Goal: Task Accomplishment & Management: Complete application form

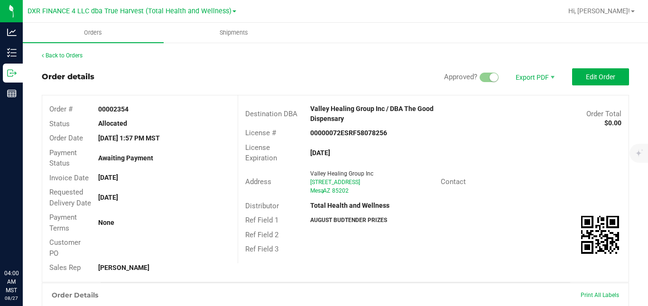
click at [16, 72] on icon at bounding box center [11, 72] width 9 height 9
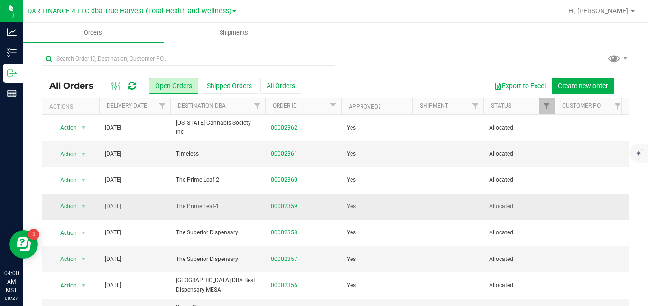
click at [284, 208] on link "00002359" at bounding box center [284, 206] width 27 height 9
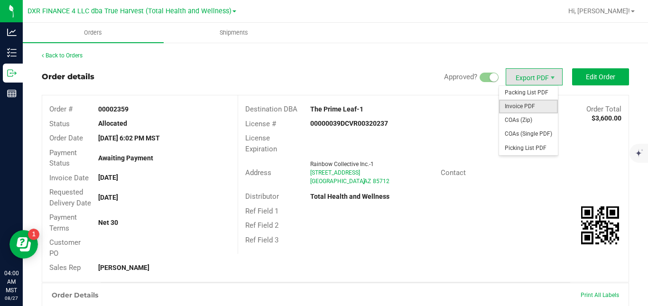
click at [525, 105] on span "Invoice PDF" at bounding box center [528, 107] width 59 height 14
click at [512, 90] on span "Packing List PDF" at bounding box center [528, 93] width 59 height 14
click at [520, 124] on span "COAs (Zip)" at bounding box center [528, 120] width 59 height 14
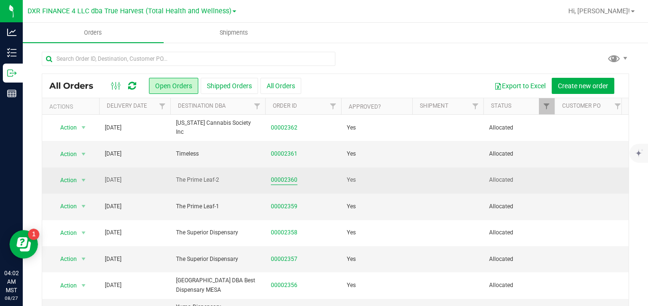
click at [290, 178] on link "00002360" at bounding box center [284, 180] width 27 height 9
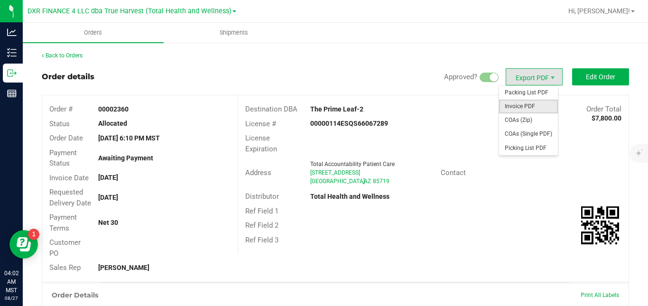
click at [528, 107] on span "Invoice PDF" at bounding box center [528, 107] width 59 height 14
click at [515, 89] on span "Packing List PDF" at bounding box center [528, 93] width 59 height 14
click at [523, 119] on span "COAs (Zip)" at bounding box center [528, 120] width 59 height 14
click at [519, 120] on span "COAs (Zip)" at bounding box center [528, 120] width 59 height 14
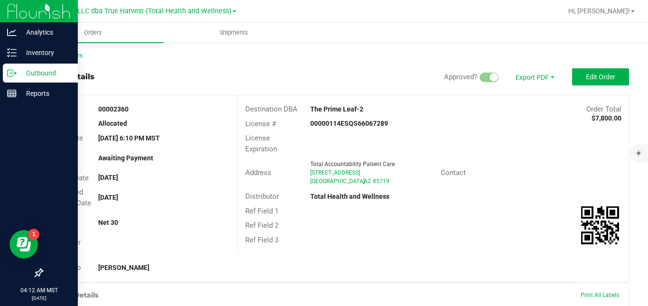
click at [13, 72] on icon at bounding box center [11, 72] width 9 height 9
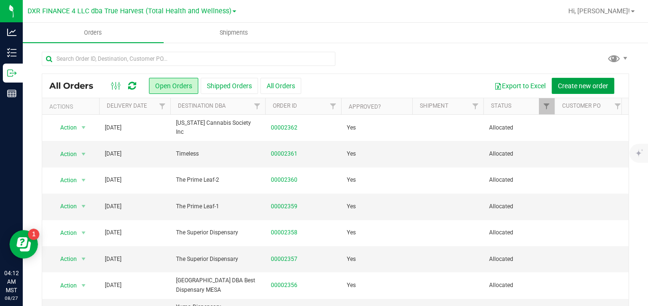
click at [560, 83] on span "Create new order" at bounding box center [583, 86] width 50 height 8
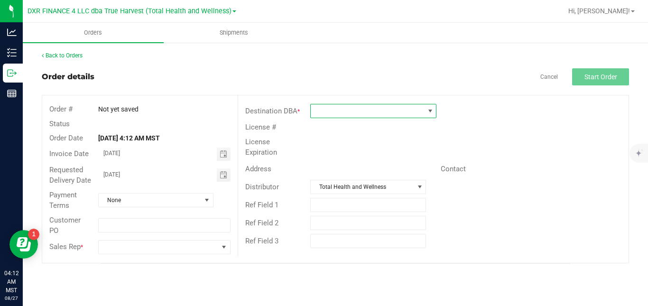
click at [409, 110] on span at bounding box center [367, 110] width 113 height 13
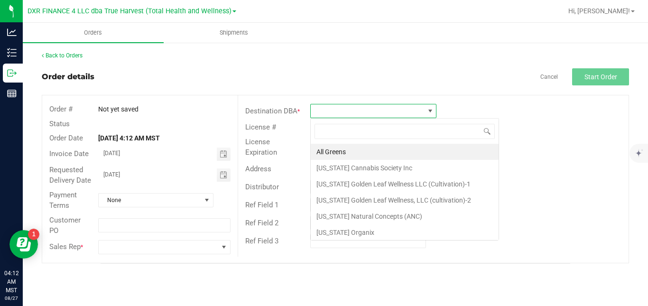
scroll to position [14, 126]
type input "kind"
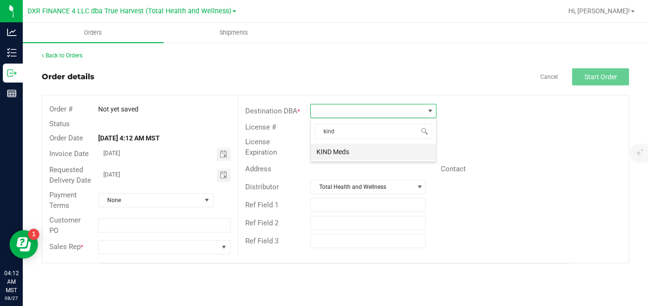
click at [383, 153] on li "KIND Meds" at bounding box center [373, 152] width 125 height 16
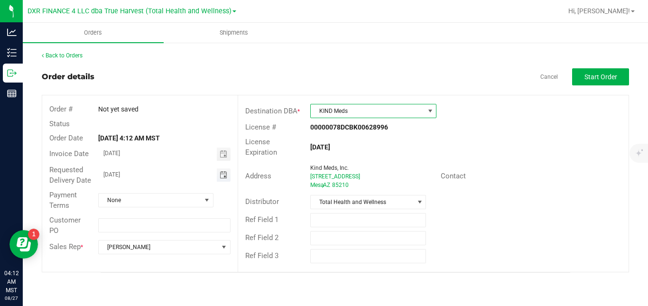
click at [223, 177] on span "Toggle calendar" at bounding box center [224, 175] width 8 height 8
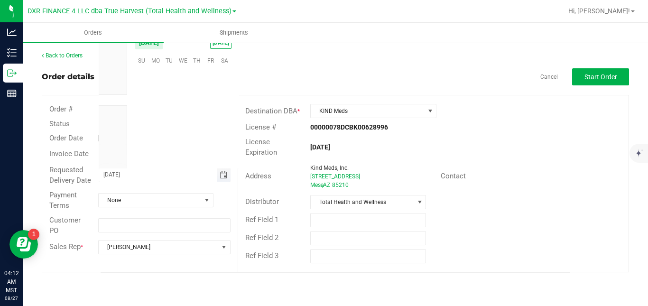
scroll to position [0, 0]
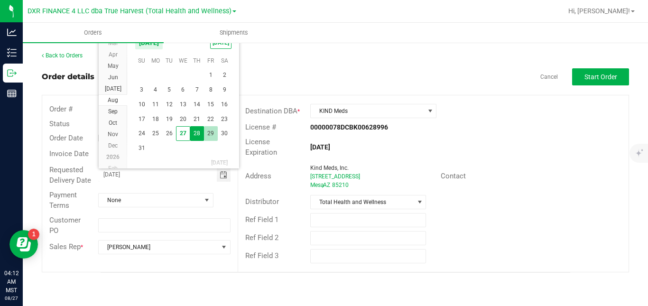
click at [208, 136] on span "29" at bounding box center [211, 133] width 14 height 15
type input "[DATE]"
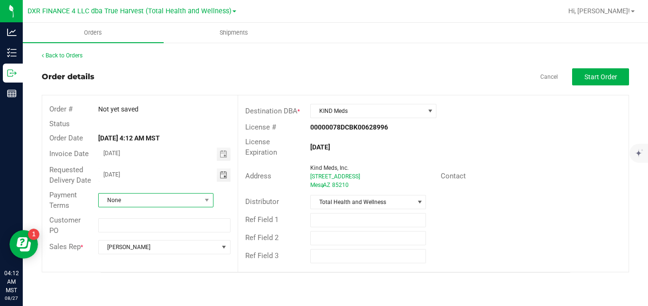
click at [176, 204] on span "None" at bounding box center [150, 200] width 102 height 13
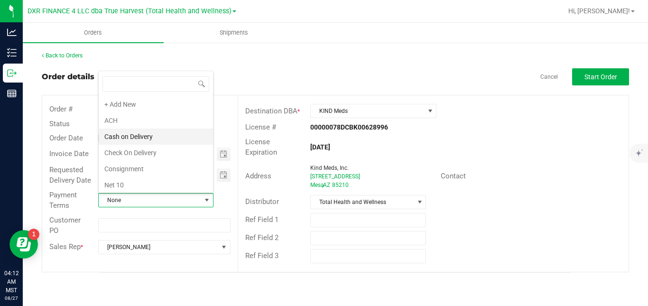
click at [181, 136] on li "Cash on Delivery" at bounding box center [156, 137] width 114 height 16
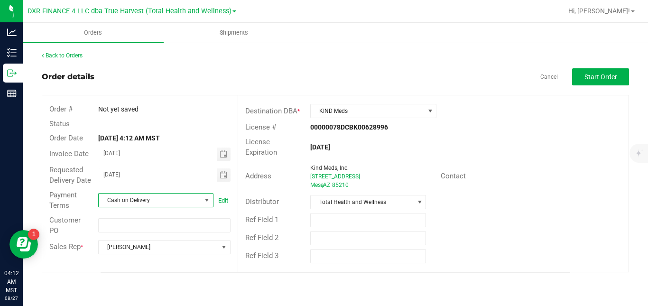
click at [173, 199] on span "Cash on Delivery" at bounding box center [150, 200] width 102 height 13
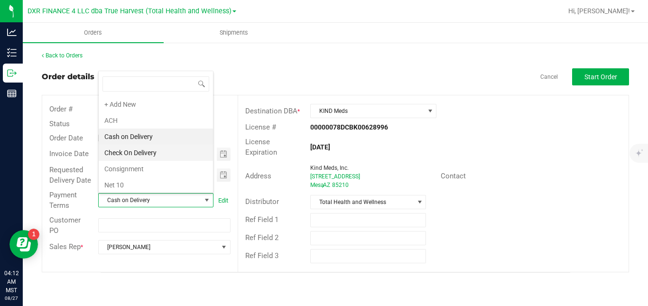
click at [174, 153] on li "Check On Delivery" at bounding box center [156, 153] width 114 height 16
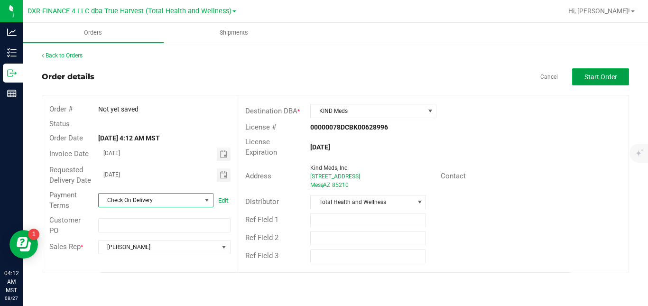
click at [591, 82] on button "Start Order" at bounding box center [600, 76] width 57 height 17
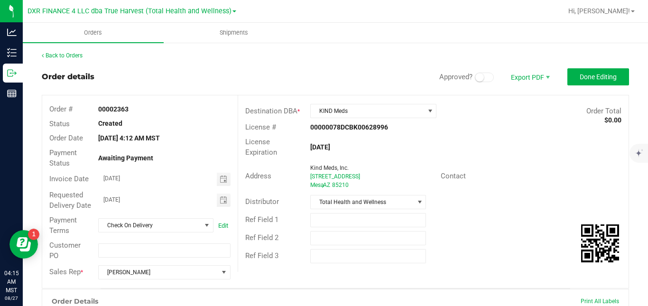
scroll to position [247, 0]
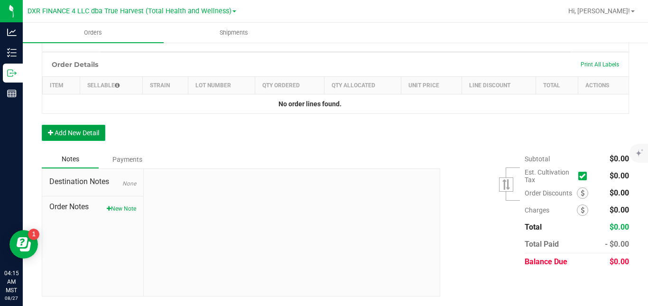
click at [83, 135] on button "Add New Detail" at bounding box center [74, 133] width 64 height 16
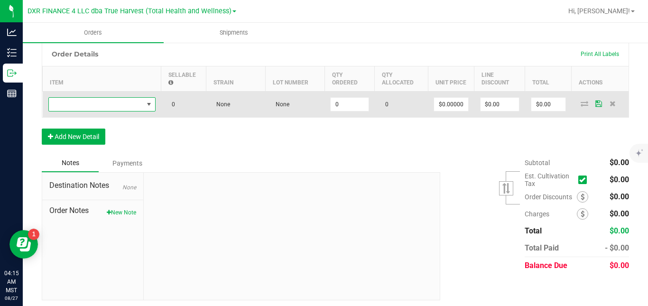
click at [97, 111] on span "NO DATA FOUND" at bounding box center [96, 104] width 94 height 13
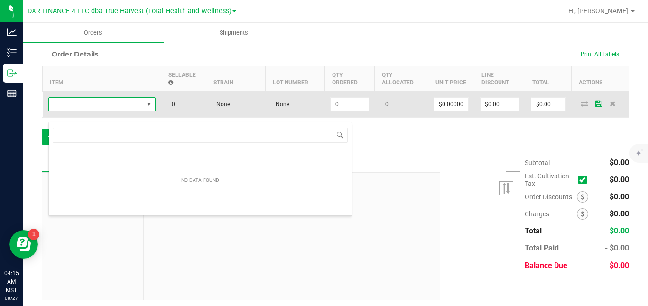
scroll to position [14, 107]
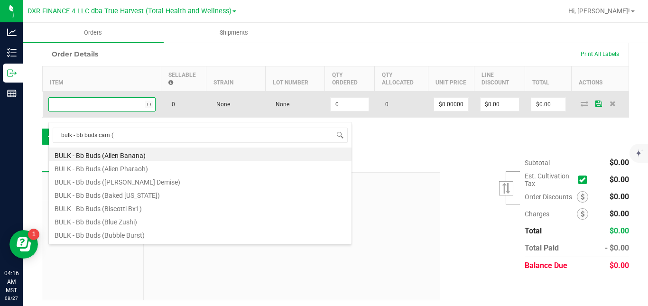
type input "bulk - bb buds cam (s"
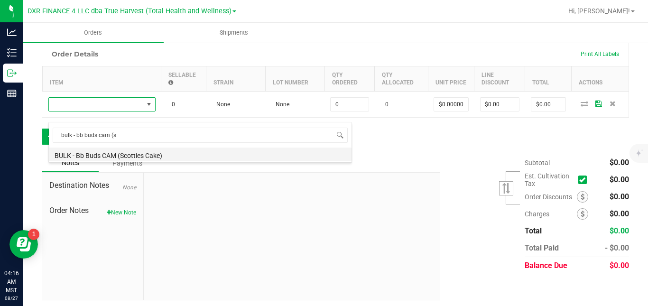
click at [108, 153] on li "BULK - Bb Buds CAM (Scotties Cake)" at bounding box center [200, 154] width 303 height 13
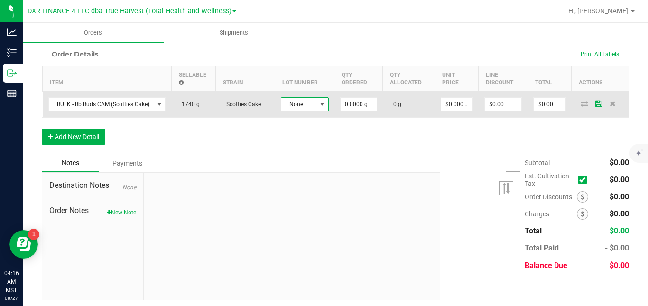
click at [290, 111] on span "None" at bounding box center [298, 104] width 35 height 13
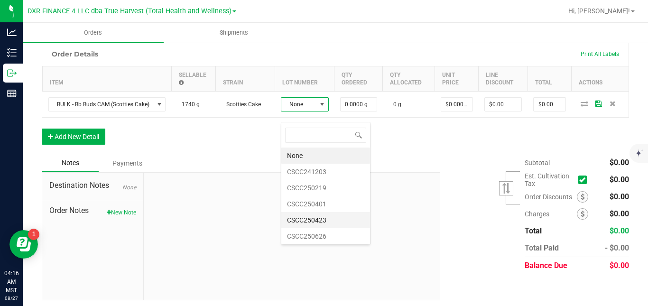
click at [322, 222] on li "CSCC250423" at bounding box center [325, 220] width 89 height 16
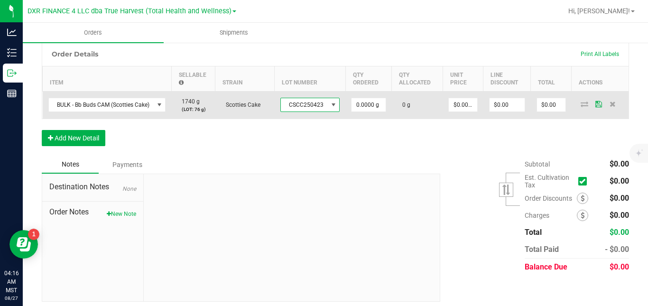
click at [320, 111] on span "CSCC250423" at bounding box center [304, 104] width 47 height 13
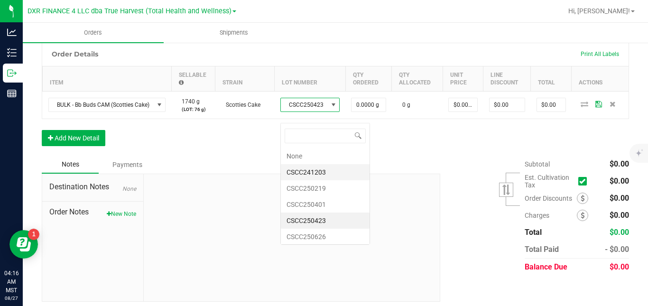
scroll to position [14, 58]
click at [330, 232] on li "CSCC250626" at bounding box center [325, 237] width 89 height 16
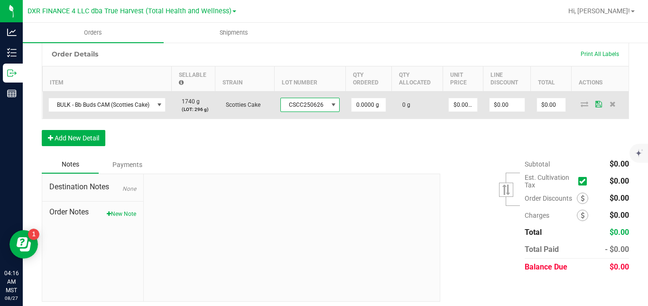
click at [314, 111] on span "CSCC250626" at bounding box center [304, 104] width 47 height 13
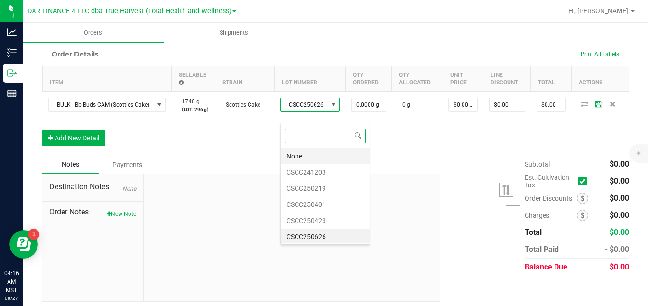
scroll to position [2, 0]
click at [314, 202] on li "CSCC250401" at bounding box center [325, 203] width 89 height 16
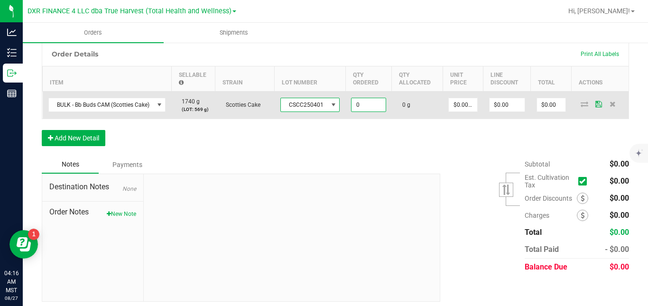
click at [363, 111] on input "0" at bounding box center [369, 104] width 34 height 13
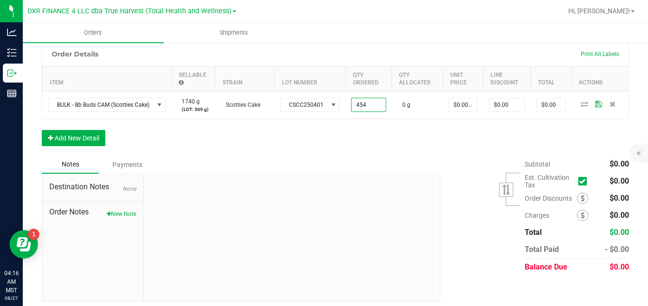
type input "454.0000 g"
click at [402, 149] on div "Order Details Print All Labels Item Sellable Strain Lot Number Qty Ordered Qty …" at bounding box center [335, 99] width 587 height 114
click at [87, 146] on button "Add New Detail" at bounding box center [74, 138] width 64 height 16
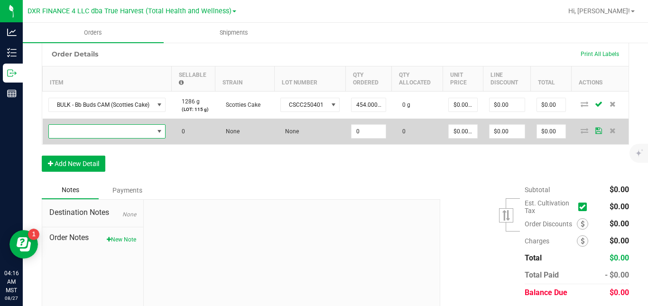
click at [105, 138] on span "NO DATA FOUND" at bounding box center [101, 131] width 105 height 13
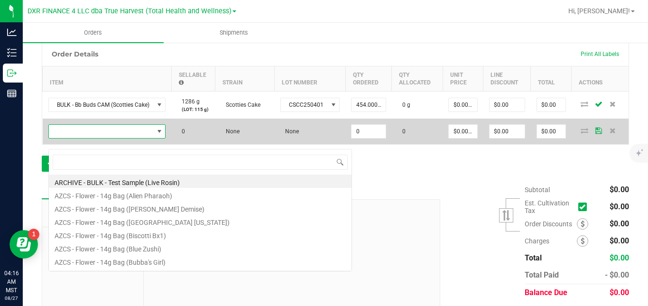
scroll to position [14, 118]
type input "bulk - bb buds (j"
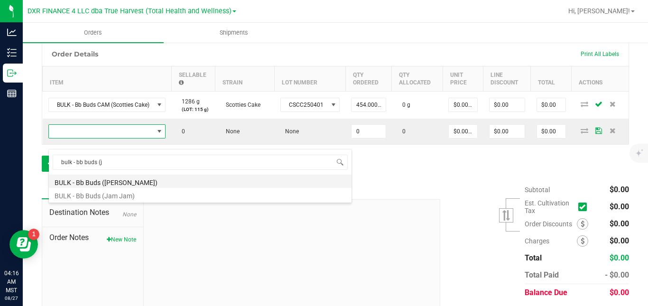
click at [111, 182] on li "BULK - Bb Buds ([PERSON_NAME])" at bounding box center [200, 181] width 303 height 13
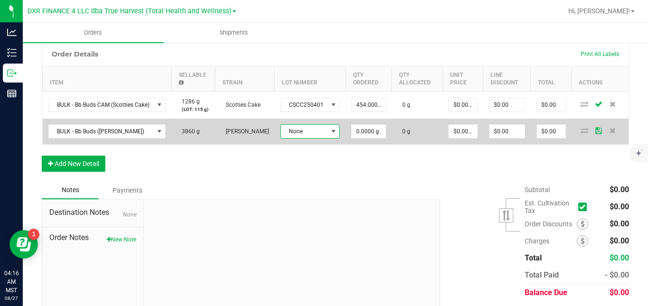
click at [310, 138] on span "None" at bounding box center [304, 131] width 47 height 13
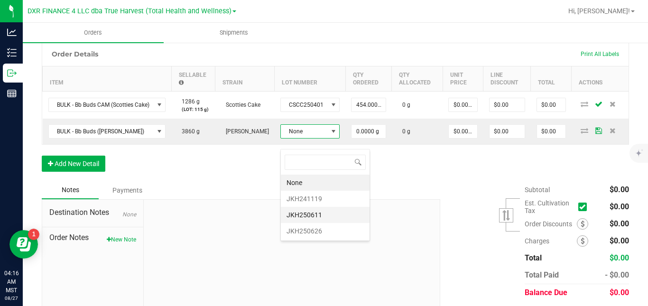
click at [308, 216] on li "JKH250611" at bounding box center [325, 215] width 89 height 16
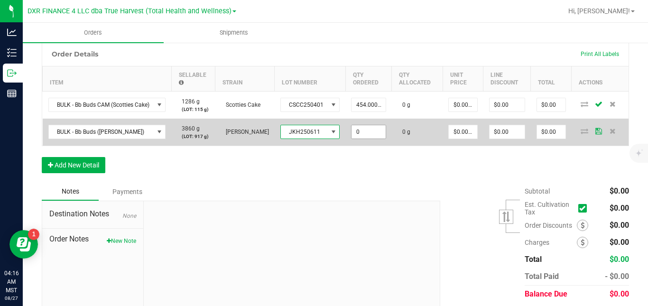
click at [368, 139] on input "0" at bounding box center [369, 131] width 34 height 13
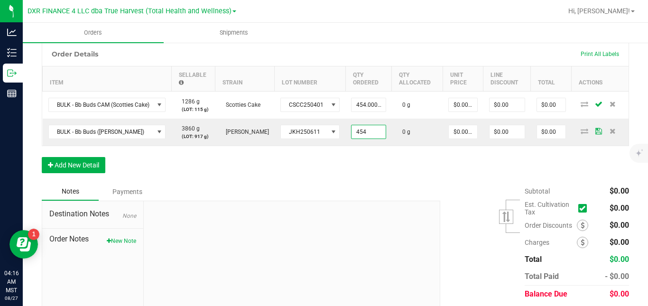
type input "454.0000 g"
click at [381, 181] on div "Order Details Print All Labels Item Sellable Strain Lot Number Qty Ordered Qty …" at bounding box center [335, 112] width 587 height 141
click at [80, 170] on button "Add New Detail" at bounding box center [74, 165] width 64 height 16
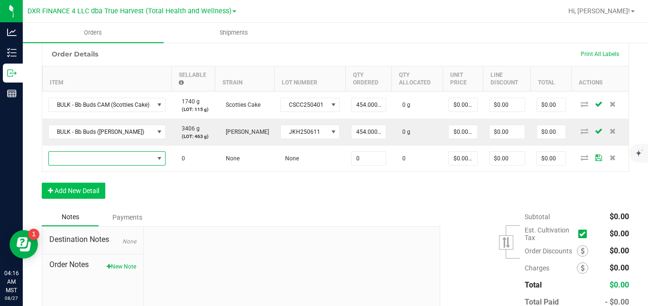
click at [80, 165] on span "NO DATA FOUND" at bounding box center [101, 158] width 105 height 13
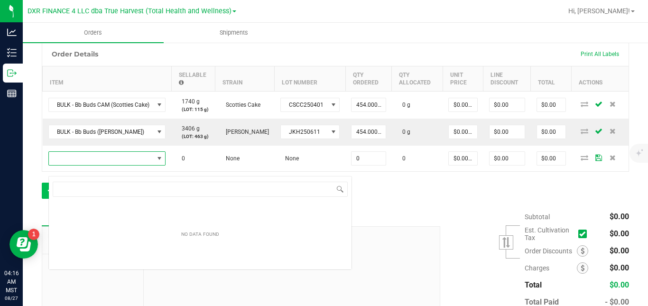
scroll to position [14, 118]
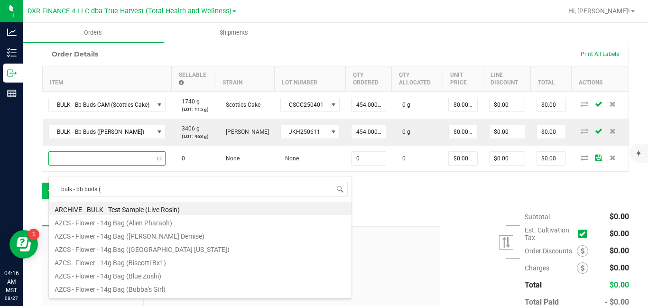
type input "bulk - bb buds (m"
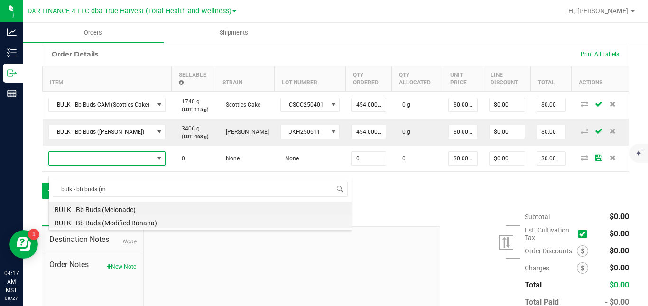
click at [100, 220] on li "BULK - Bb Buds (Modified Banana)" at bounding box center [200, 221] width 303 height 13
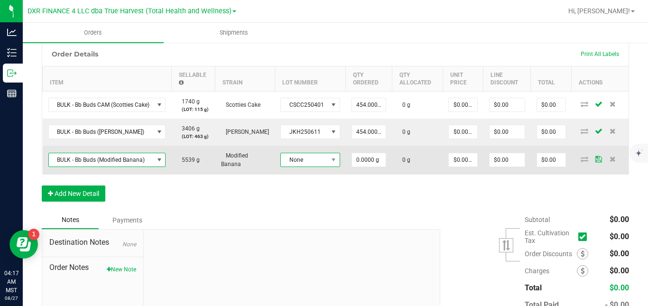
click at [303, 167] on span "None" at bounding box center [304, 159] width 47 height 13
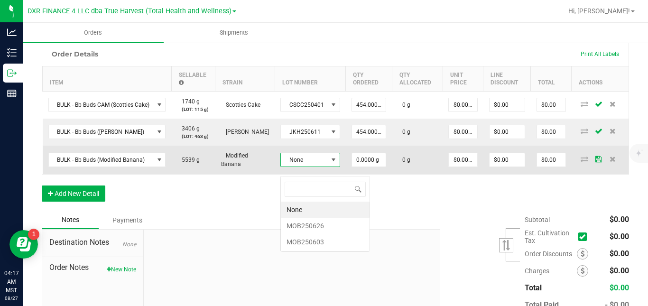
scroll to position [14, 58]
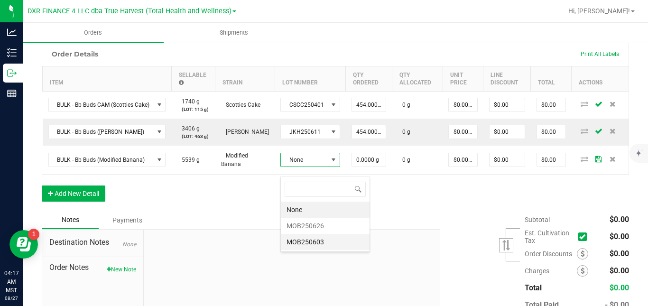
click at [301, 239] on li "MOB250603" at bounding box center [325, 242] width 89 height 16
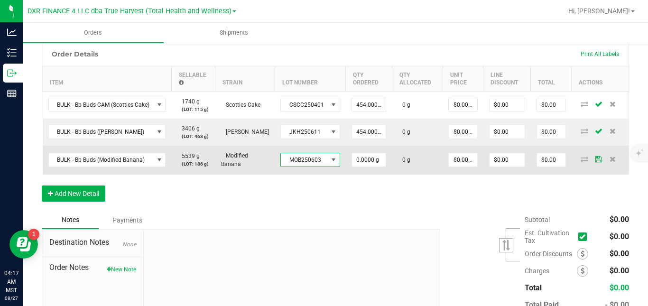
click at [325, 166] on span "MOB250603" at bounding box center [304, 159] width 47 height 13
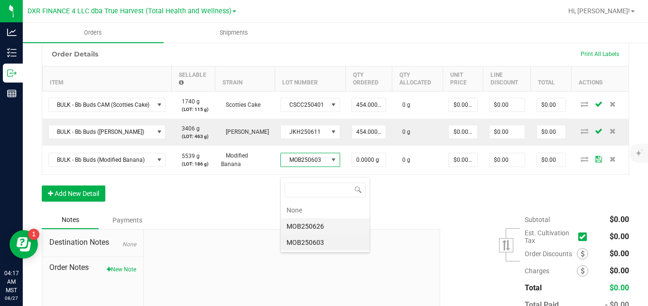
click at [300, 223] on li "MOB250626" at bounding box center [325, 226] width 89 height 16
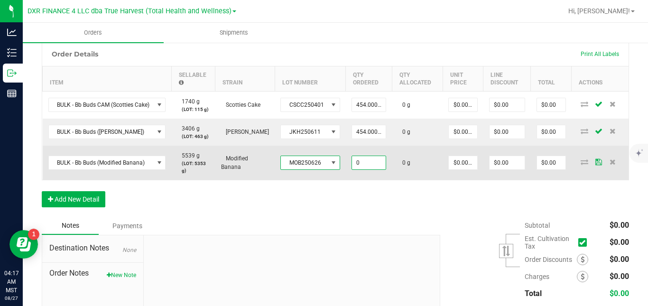
click at [359, 169] on input "0" at bounding box center [369, 162] width 34 height 13
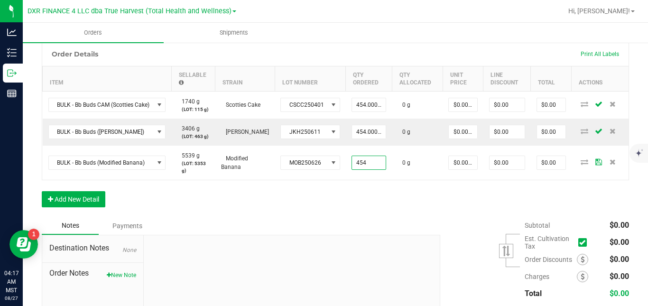
type input "454.0000 g"
click at [438, 205] on div "Order Details Print All Labels Item Sellable Strain Lot Number Qty Ordered Qty …" at bounding box center [335, 129] width 587 height 175
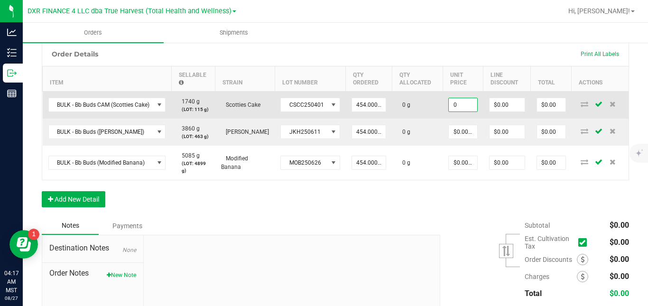
click at [461, 111] on input "0" at bounding box center [463, 104] width 28 height 13
type input "$0.99119"
type input "$450.00"
click at [429, 115] on td "0 g" at bounding box center [417, 105] width 51 height 28
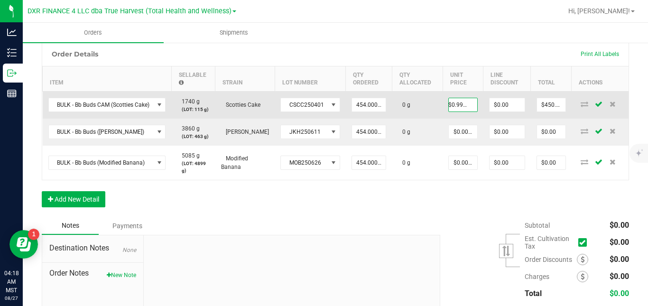
scroll to position [0, 0]
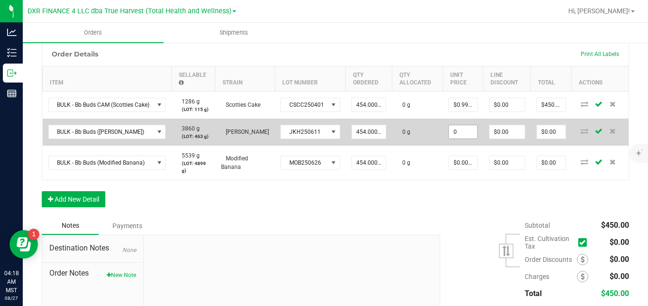
click at [466, 139] on input "0" at bounding box center [463, 131] width 28 height 13
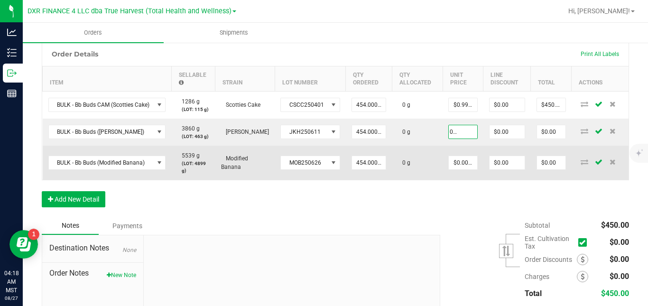
type input "$0.88106"
type input "$400.00"
click at [427, 158] on td "0 g" at bounding box center [417, 163] width 51 height 34
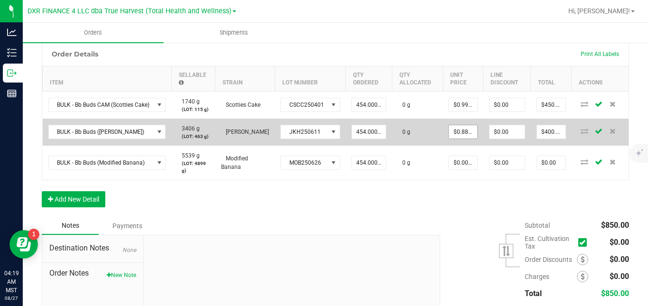
type input "0.8810572687"
click at [461, 139] on input "0.8810572687" at bounding box center [463, 131] width 28 height 13
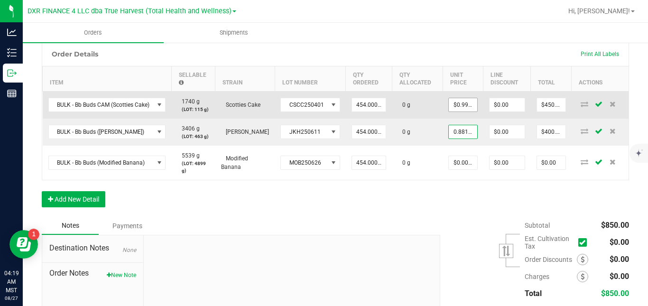
type input "0.9911894273"
type input "$0.88106"
click at [453, 111] on input "0.9911894273" at bounding box center [463, 104] width 28 height 13
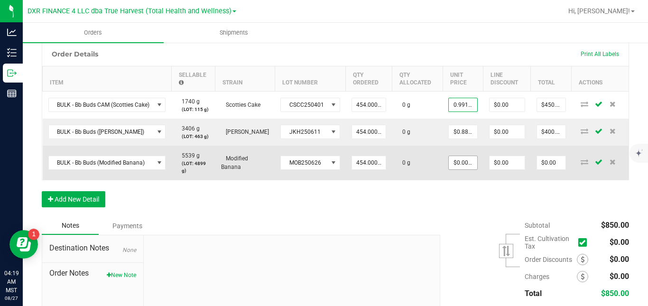
type input "0"
type input "$0.99119"
click at [457, 169] on input "0" at bounding box center [463, 162] width 28 height 13
paste input ".9911894273"
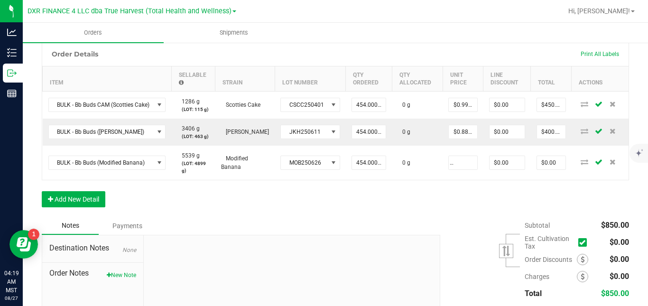
type input "$0.99119"
type input "$450.00"
click at [464, 207] on div "Order Details Print All Labels Item Sellable Strain Lot Number Qty Ordered Qty …" at bounding box center [335, 129] width 587 height 175
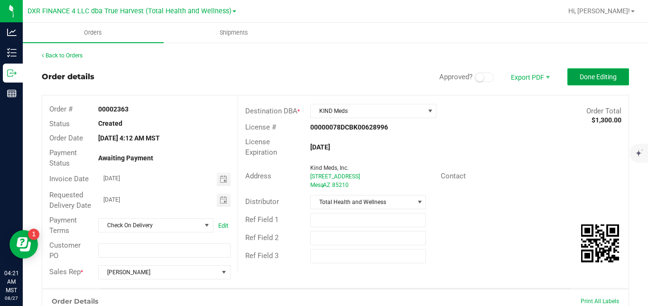
click at [580, 79] on span "Done Editing" at bounding box center [598, 77] width 37 height 8
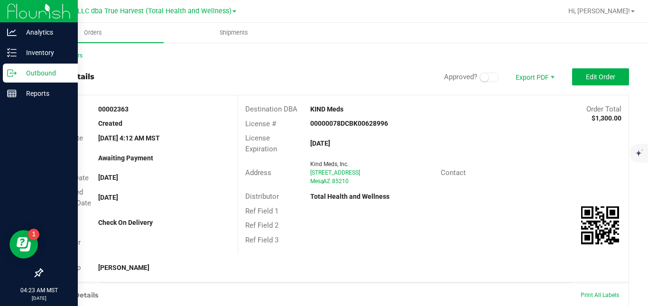
click at [14, 74] on icon at bounding box center [11, 72] width 9 height 9
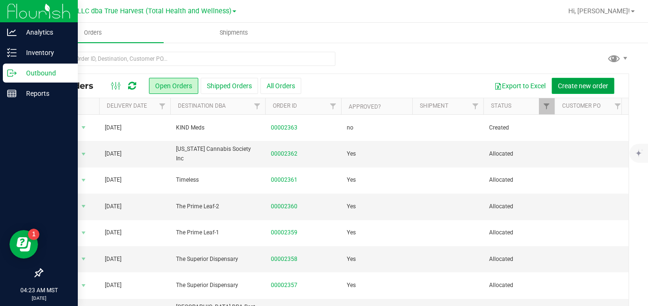
click at [582, 88] on span "Create new order" at bounding box center [583, 86] width 50 height 8
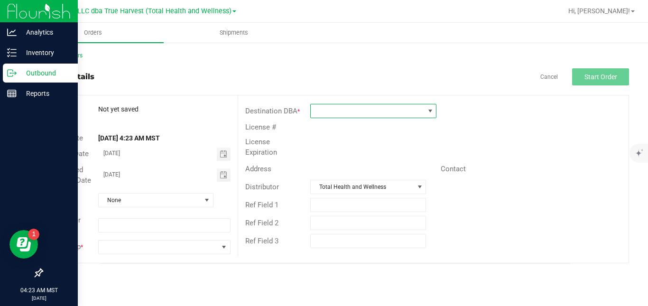
click at [408, 109] on span at bounding box center [367, 110] width 113 height 13
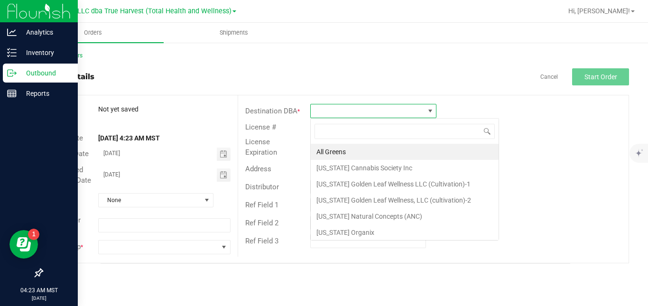
scroll to position [14, 126]
type input "kind"
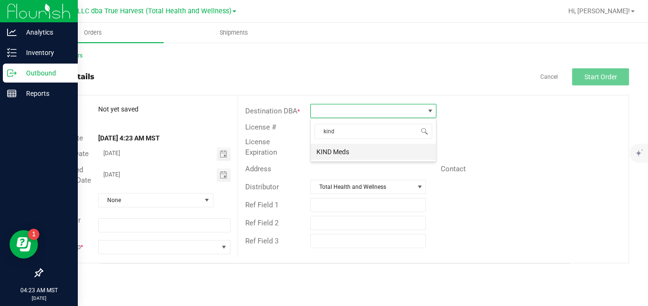
click at [384, 152] on li "KIND Meds" at bounding box center [373, 152] width 125 height 16
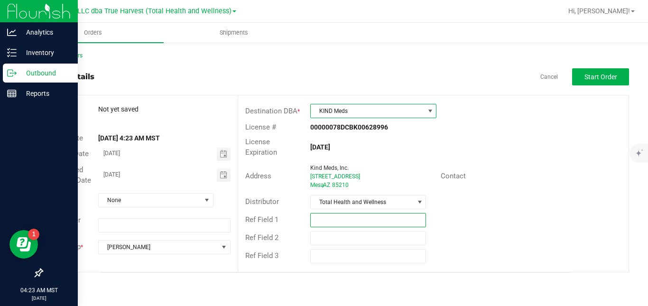
click at [368, 213] on input "text" at bounding box center [368, 220] width 116 height 14
click at [224, 176] on span "Toggle calendar" at bounding box center [224, 175] width 8 height 8
type input "SAMPLE PACK"
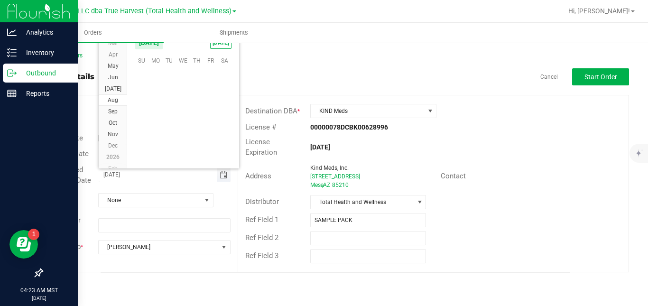
scroll to position [153754, 0]
click at [210, 137] on span "29" at bounding box center [211, 133] width 14 height 15
type input "[DATE]"
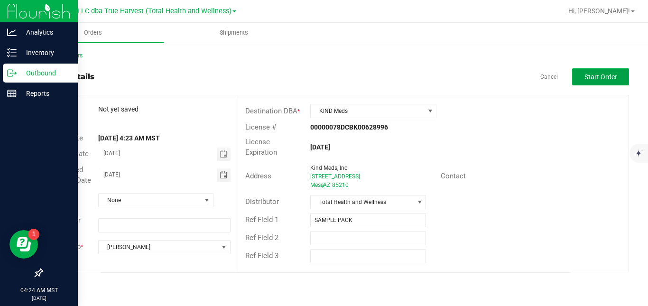
click at [589, 75] on span "Start Order" at bounding box center [600, 77] width 33 height 8
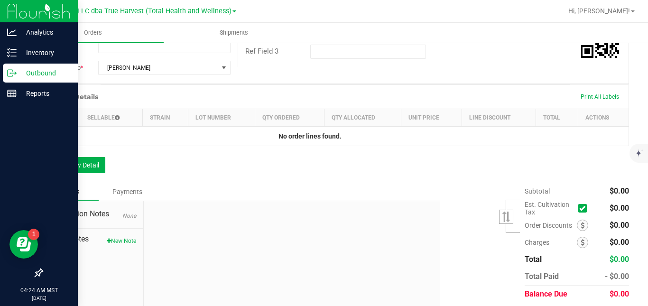
scroll to position [209, 0]
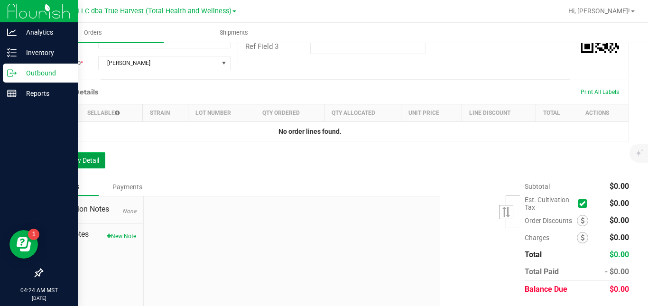
click at [95, 168] on button "Add New Detail" at bounding box center [74, 160] width 64 height 16
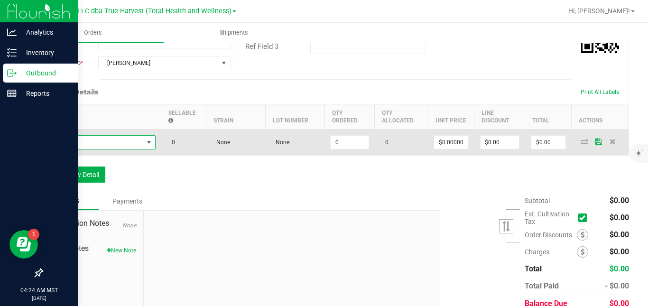
click at [112, 149] on span "NO DATA FOUND" at bounding box center [96, 142] width 94 height 13
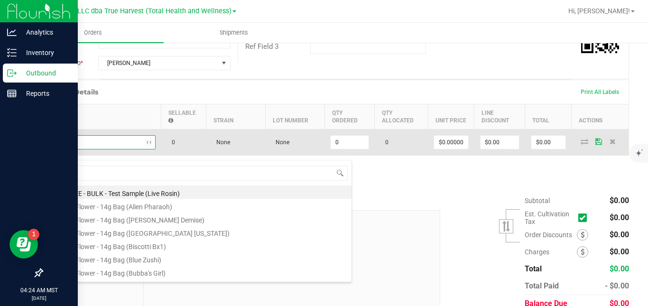
type input "RS11"
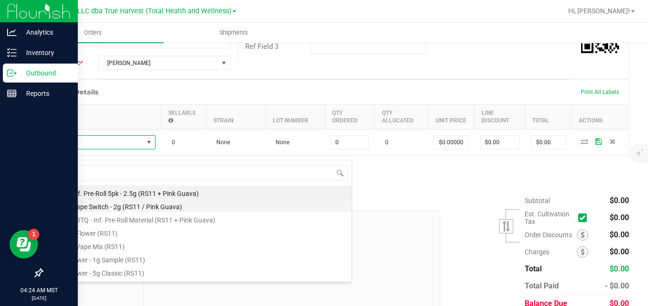
click at [130, 208] on li "BTQ - Vape Switch - 2g (RS11 / Pink Guava)" at bounding box center [200, 205] width 303 height 13
type input "0 ea"
type input "$30.00000"
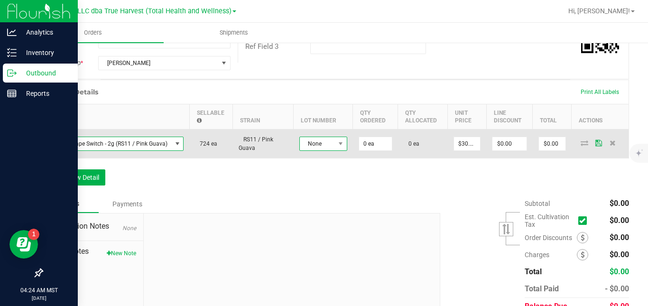
click at [312, 150] on span "None" at bounding box center [317, 143] width 35 height 13
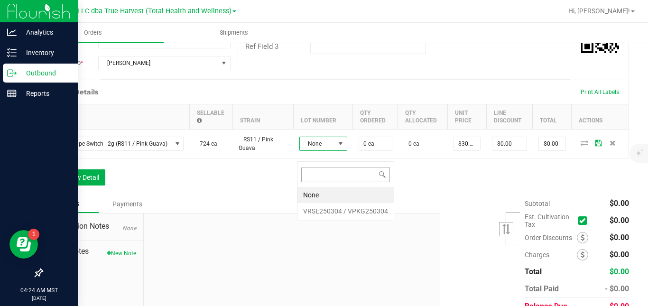
scroll to position [14, 48]
click at [315, 210] on VPKG250304 "VRSE250304 / VPKG250304" at bounding box center [345, 211] width 96 height 16
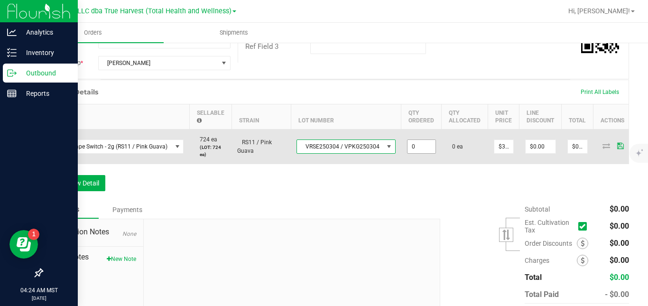
click at [415, 153] on input "0" at bounding box center [422, 146] width 28 height 13
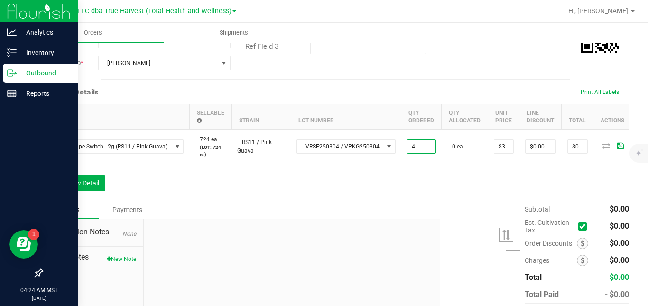
type input "4 ea"
type input "$120.00"
click at [463, 187] on div "Order Details Print All Labels Item Sellable Strain Lot Number Qty Ordered Qty …" at bounding box center [335, 140] width 587 height 121
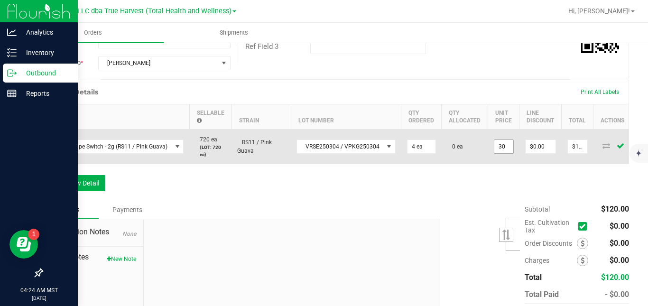
click at [500, 153] on input "30" at bounding box center [503, 146] width 19 height 13
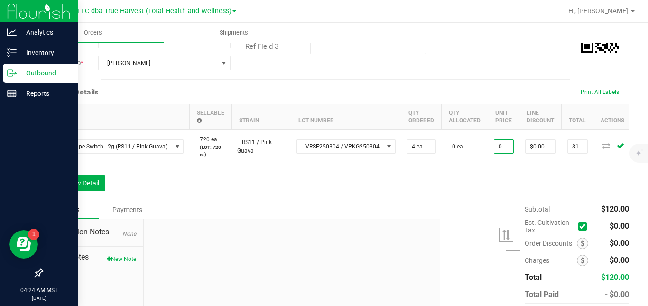
type input "$0.00000"
type input "$0.00"
click at [491, 199] on div "Order Details Print All Labels Item Sellable Strain Lot Number Qty Ordered Qty …" at bounding box center [335, 140] width 587 height 121
click at [89, 191] on button "Add New Detail" at bounding box center [74, 183] width 64 height 16
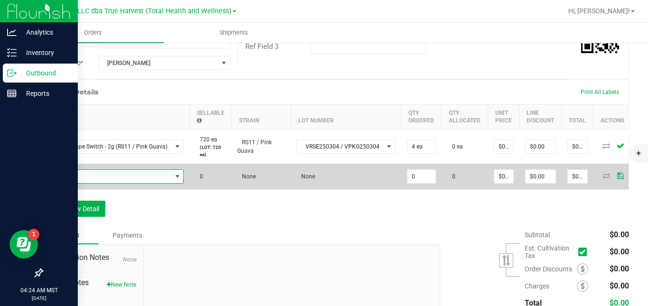
click at [105, 183] on span "NO DATA FOUND" at bounding box center [110, 176] width 123 height 13
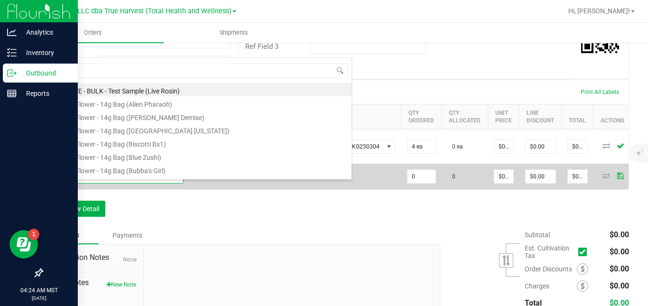
scroll to position [14, 134]
type input "HAW"
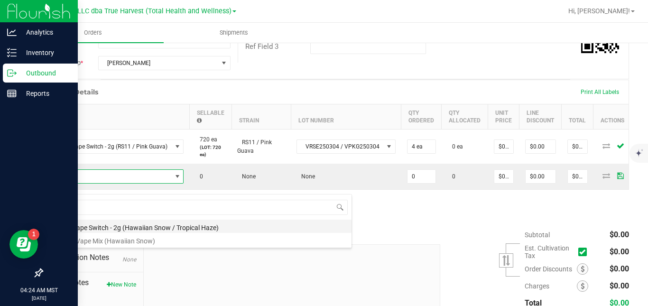
click at [117, 225] on li "BTQ - Vape Switch - 2g (Hawaiian Snow / Tropical Haze)" at bounding box center [200, 226] width 303 height 13
type input "0 ea"
type input "$30.00000"
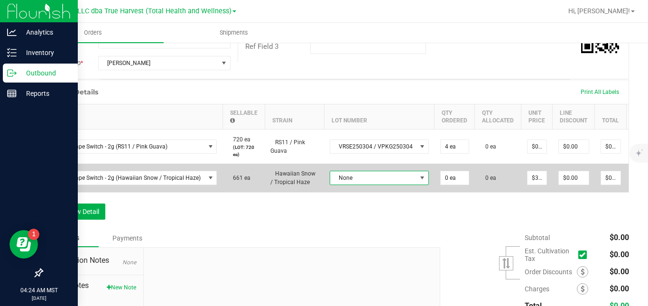
click at [335, 185] on span "None" at bounding box center [373, 177] width 86 height 13
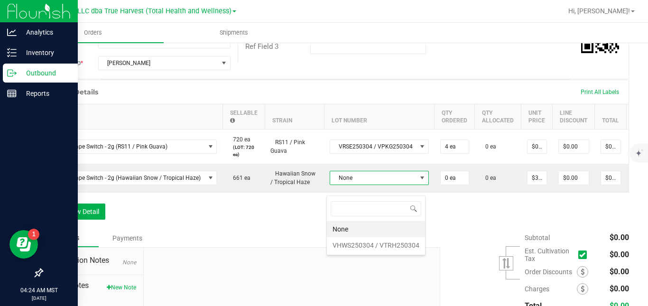
scroll to position [14, 97]
click at [346, 242] on VTRH250304 "VHWS250304 / VTRH250304" at bounding box center [376, 245] width 98 height 16
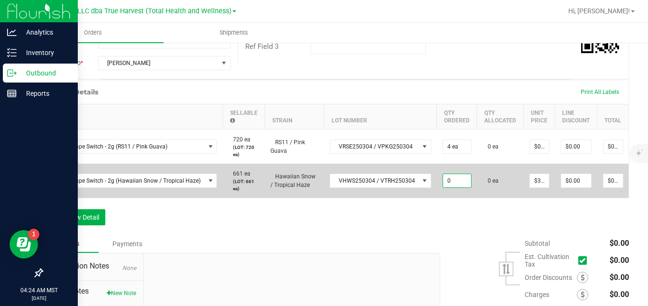
click at [446, 187] on input "0" at bounding box center [457, 180] width 28 height 13
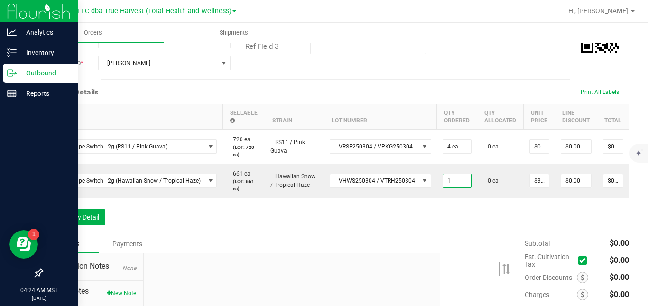
type input "1 ea"
type input "$30.00"
click at [472, 235] on div "Order Details Print All Labels Item Sellable Strain Lot Number Qty Ordered Qty …" at bounding box center [335, 157] width 587 height 155
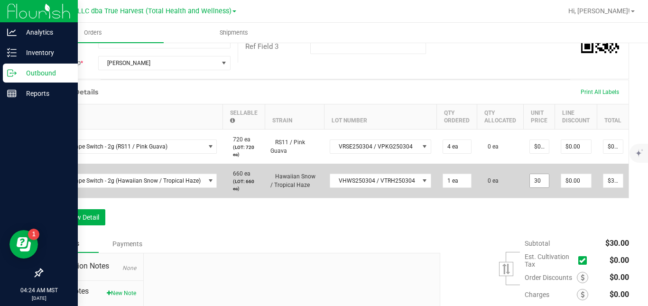
click at [538, 187] on input "30" at bounding box center [539, 180] width 19 height 13
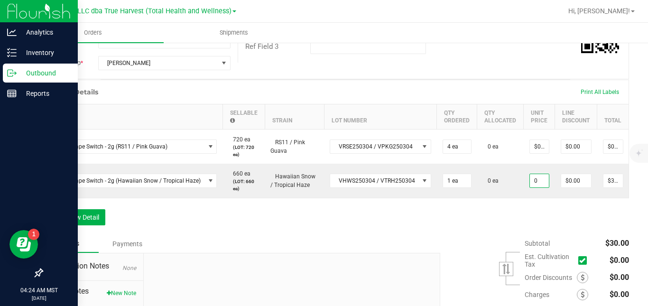
type input "$0.00000"
type input "$0.00"
click at [506, 224] on div "Order Details Print All Labels Item Sellable Strain Lot Number Qty Ordered Qty …" at bounding box center [335, 157] width 587 height 155
click at [97, 225] on button "Add New Detail" at bounding box center [74, 217] width 64 height 16
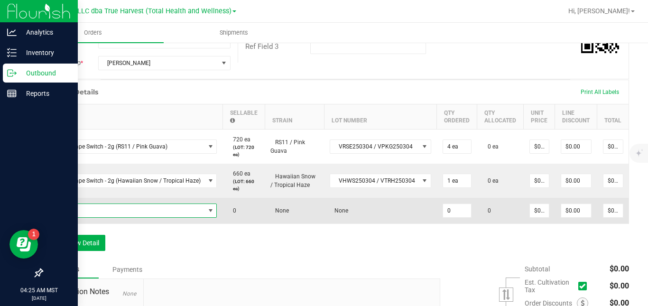
click at [133, 217] on span "NO DATA FOUND" at bounding box center [127, 210] width 156 height 13
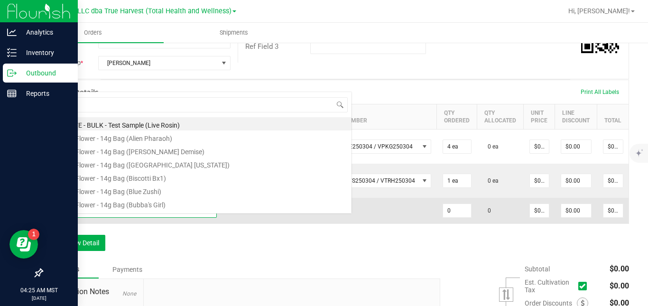
scroll to position [14, 167]
type input "LIME Z"
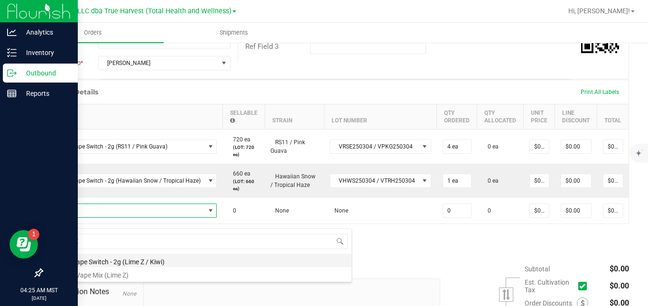
click at [134, 263] on li "BTQ - Vape Switch - 2g (Lime Z / Kiwi)" at bounding box center [200, 260] width 303 height 13
type input "0 ea"
type input "$30.00000"
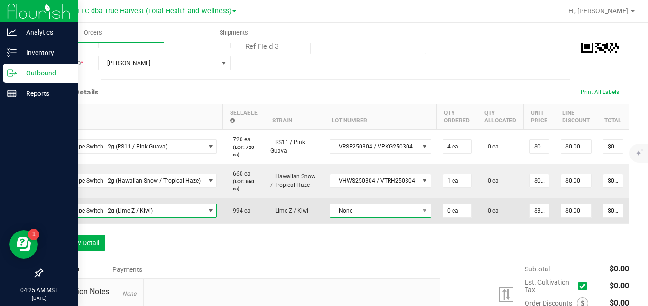
click at [342, 217] on span "None" at bounding box center [374, 210] width 89 height 13
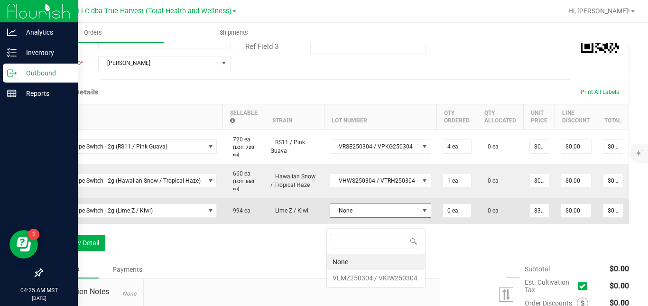
scroll to position [14, 99]
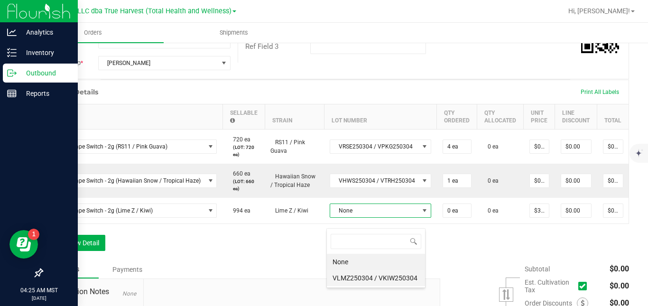
click at [345, 279] on VKIW250304 "VLMZ250304 / VKIW250304" at bounding box center [376, 278] width 98 height 16
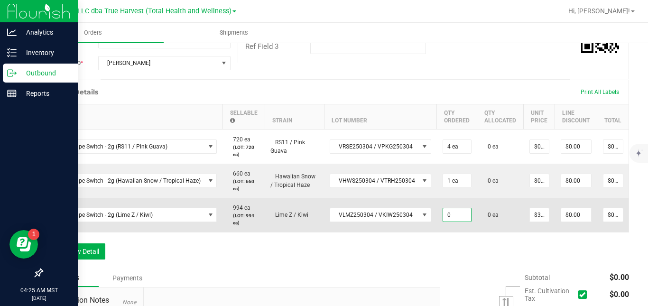
click at [445, 221] on input "0" at bounding box center [457, 214] width 28 height 13
type input "4 ea"
type input "$120.00"
click at [487, 232] on td "0 ea" at bounding box center [500, 215] width 46 height 34
click at [534, 222] on input "30" at bounding box center [539, 214] width 19 height 13
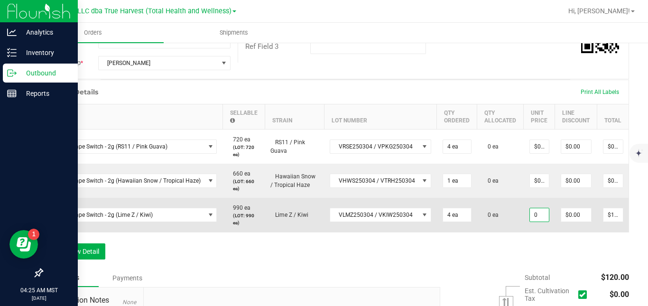
type input "$0.00000"
type input "$0.00"
click at [505, 232] on td "0 ea" at bounding box center [500, 215] width 46 height 34
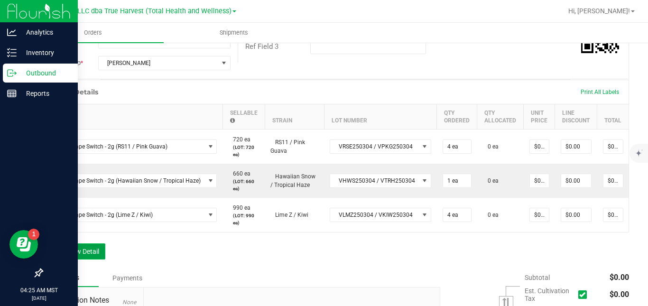
click at [97, 260] on button "Add New Detail" at bounding box center [74, 251] width 64 height 16
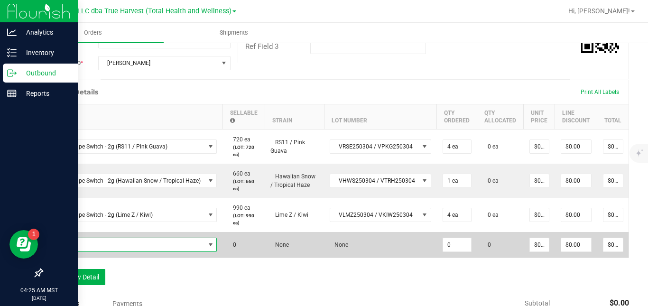
click at [119, 251] on span "NO DATA FOUND" at bounding box center [127, 244] width 156 height 13
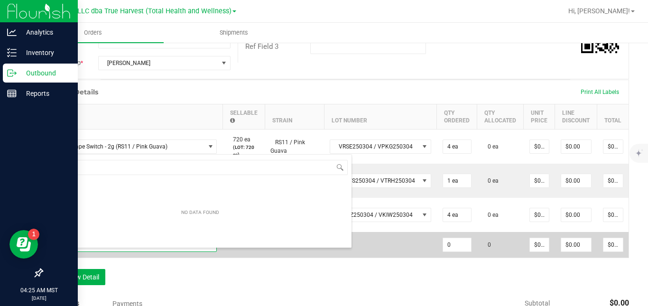
scroll to position [14, 167]
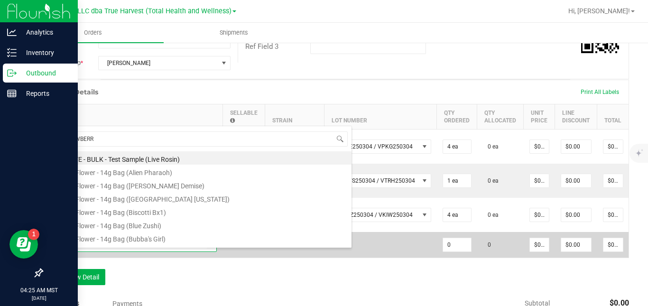
type input "STRAWBERRY"
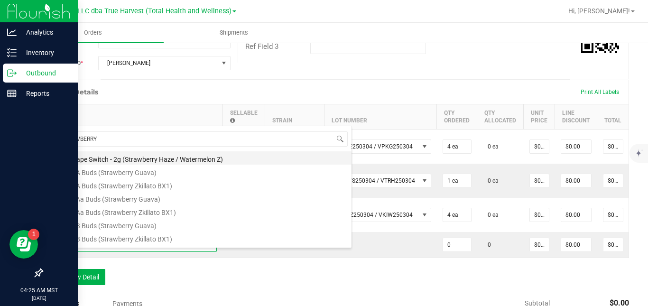
click at [167, 160] on li "BTQ - Vape Switch - 2g (Strawberry Haze / Watermelon Z)" at bounding box center [200, 157] width 303 height 13
type input "0 ea"
type input "$30.00000"
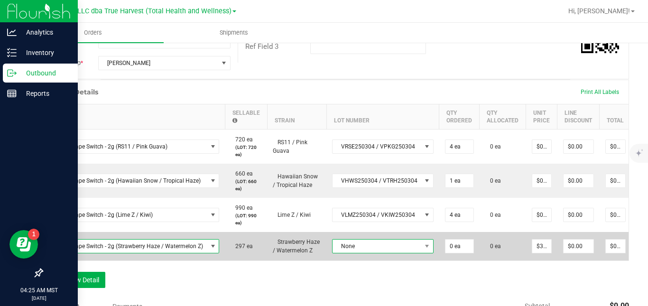
click at [360, 253] on span "None" at bounding box center [377, 246] width 89 height 13
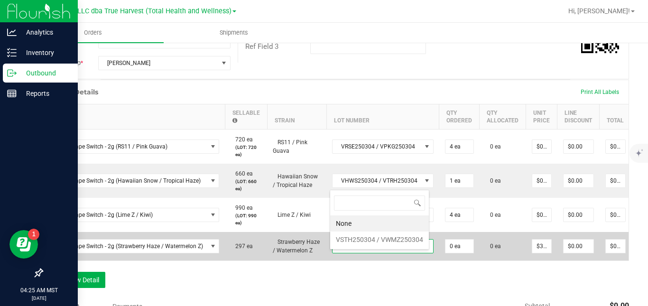
scroll to position [0, 0]
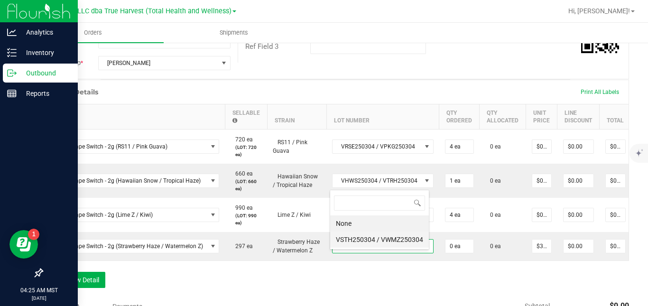
click at [371, 240] on VWMZ250304 "VSTH250304 / VWMZ250304" at bounding box center [379, 240] width 99 height 16
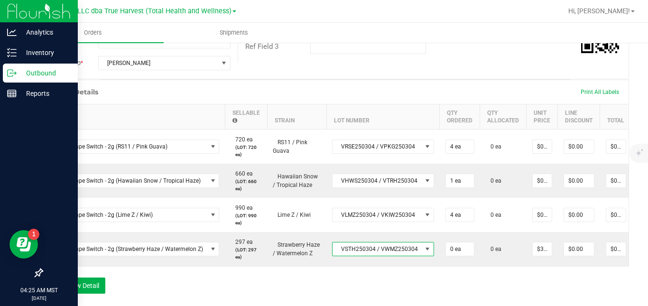
scroll to position [0, 62]
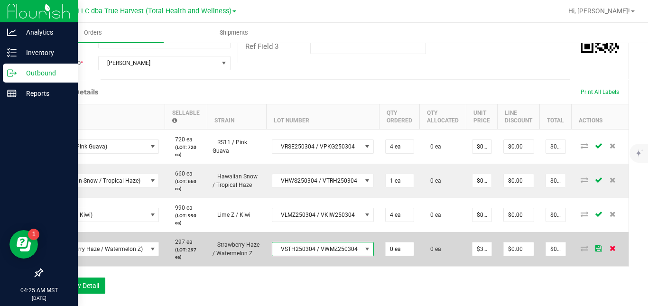
click at [610, 251] on icon at bounding box center [613, 248] width 6 height 6
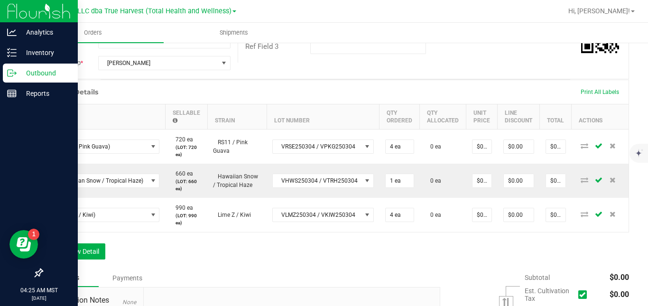
scroll to position [0, 58]
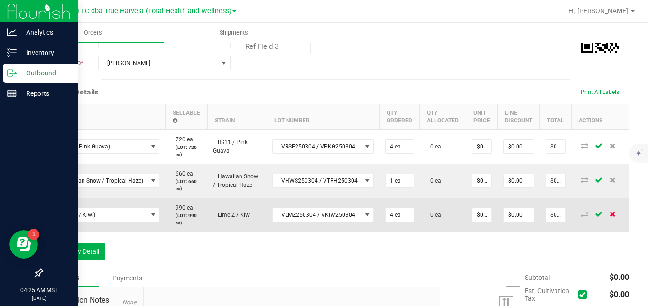
click at [610, 217] on icon at bounding box center [613, 214] width 6 height 6
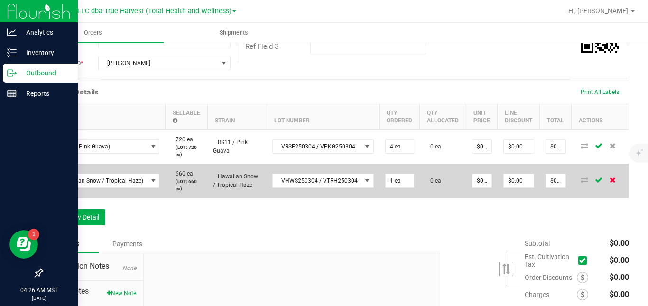
click at [610, 183] on icon at bounding box center [613, 180] width 6 height 6
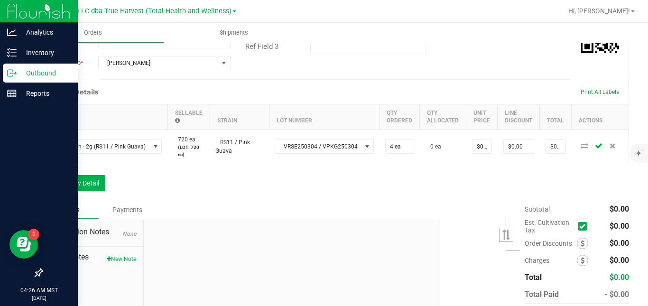
scroll to position [0, 0]
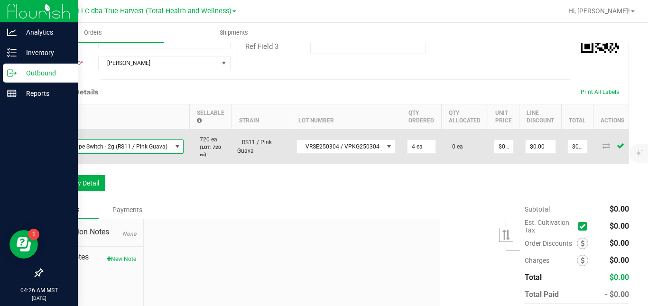
click at [88, 153] on span "BTQ - Vape Switch - 2g (RS11 / Pink Guava)" at bounding box center [110, 146] width 123 height 13
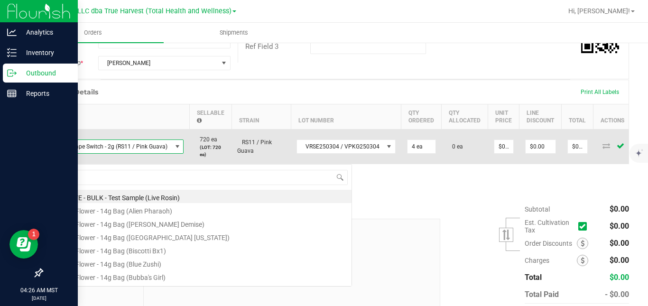
scroll to position [14, 134]
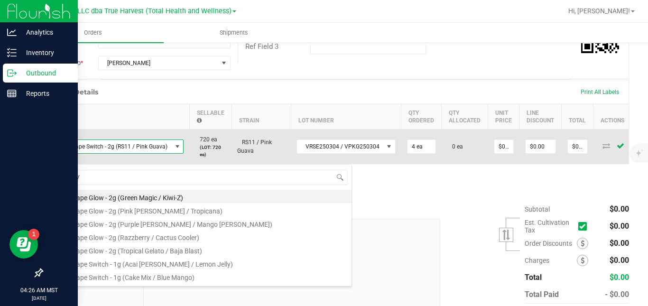
type input "BTQ - V"
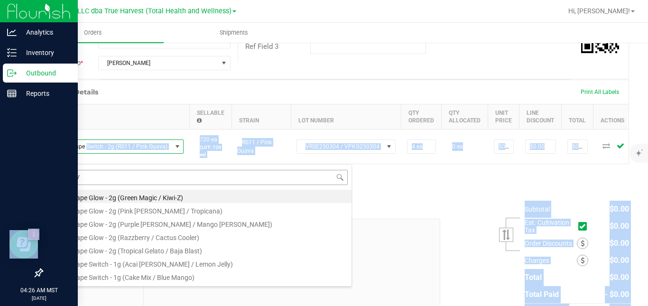
drag, startPoint x: 88, startPoint y: 158, endPoint x: 117, endPoint y: 179, distance: 35.8
click at [117, 179] on body "Analytics Inventory Outbound Reports 04:26 AM MST [DATE] 08/27 DXR FINANCE 4 LL…" at bounding box center [324, 153] width 648 height 306
click at [180, 277] on li "BTQ - Vape Switch - 1g (Cake Mix / Blue Mango)" at bounding box center [200, 275] width 303 height 13
type input "$22.50000"
type input "$90.00"
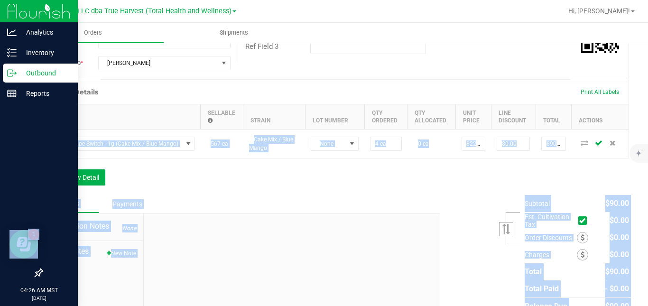
click at [251, 191] on div "Order Details Print All Labels Item Sellable Strain Lot Number Qty Ordered Qty …" at bounding box center [335, 137] width 587 height 115
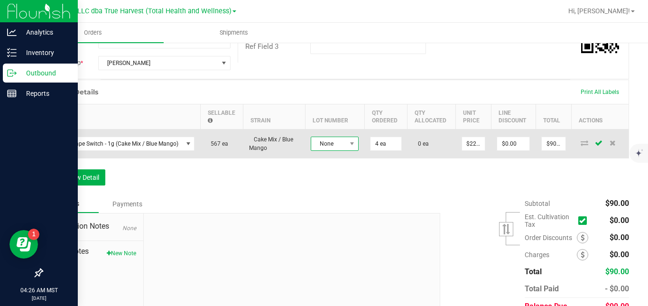
click at [340, 150] on span "None" at bounding box center [328, 143] width 35 height 13
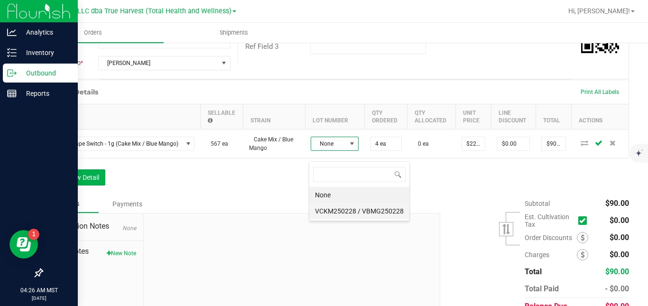
click at [334, 204] on VBMG250228 "VCKM250228 / VBMG250228" at bounding box center [359, 211] width 100 height 16
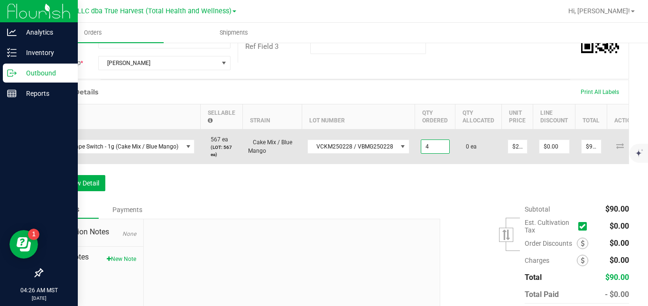
click at [433, 153] on input "4" at bounding box center [435, 146] width 28 height 13
type input "7 ea"
type input "$157.50"
click at [474, 164] on td "0 ea" at bounding box center [478, 146] width 46 height 35
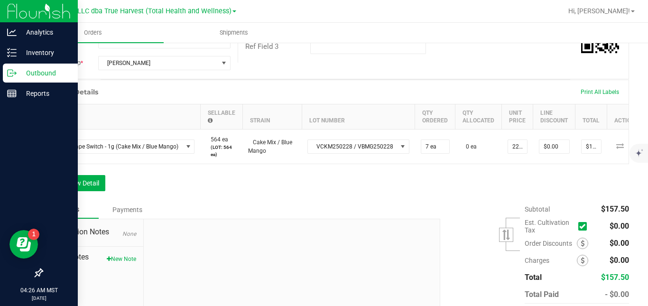
click at [520, 150] on input "22.5" at bounding box center [517, 146] width 19 height 13
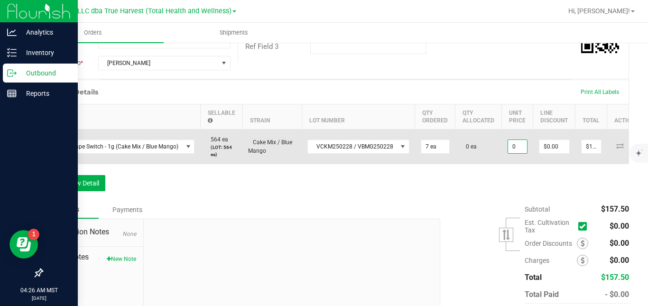
type input "$0.00000"
type input "$0.00"
click at [482, 160] on td "0 ea" at bounding box center [478, 146] width 46 height 35
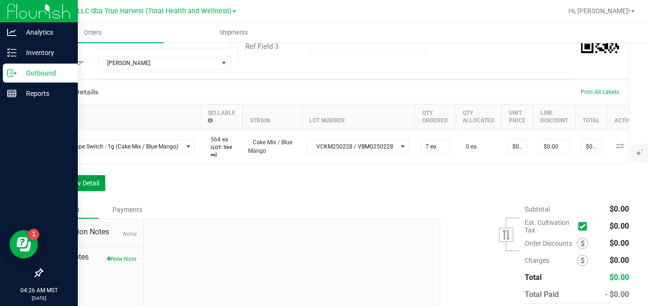
click at [92, 191] on button "Add New Detail" at bounding box center [74, 183] width 64 height 16
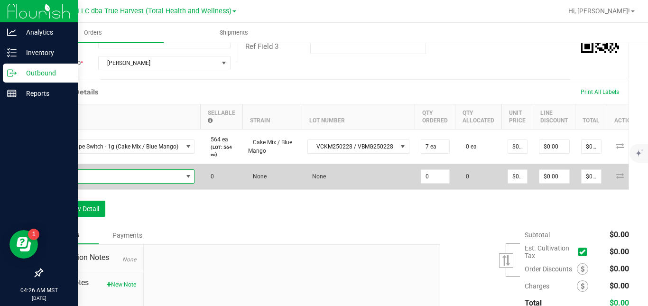
click at [103, 183] on span "NO DATA FOUND" at bounding box center [116, 176] width 134 height 13
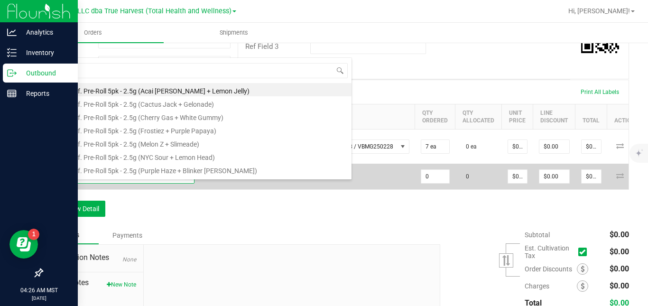
type input "BTQ - V"
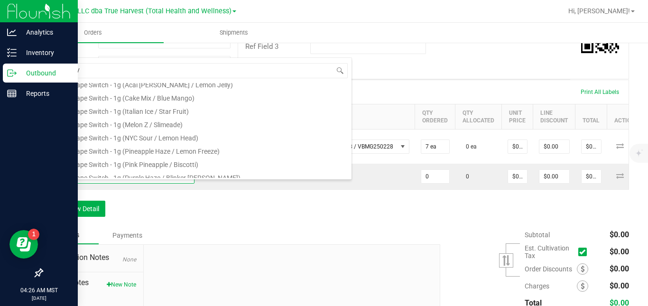
scroll to position [83, 0]
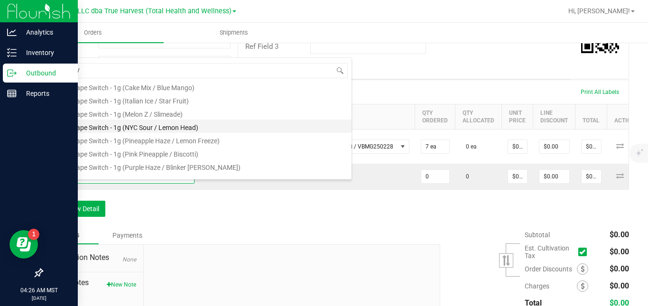
click at [200, 128] on li "BTQ - Vape Switch - 1g (NYC Sour / Lemon Head)" at bounding box center [200, 126] width 303 height 13
type input "0 ea"
type input "$22.50000"
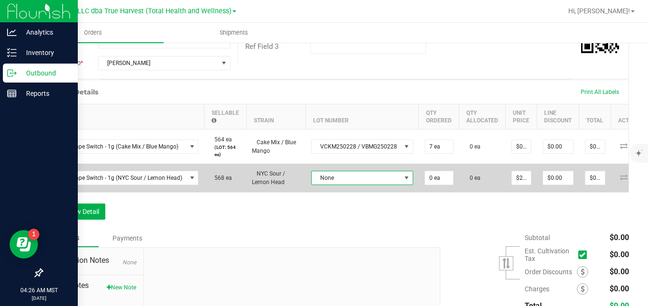
click at [321, 184] on span "None" at bounding box center [356, 177] width 89 height 13
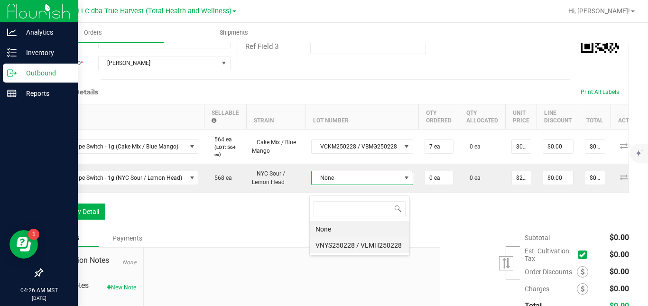
click at [331, 245] on VLMH250228 "VNYS250228 / VLMH250228" at bounding box center [360, 245] width 100 height 16
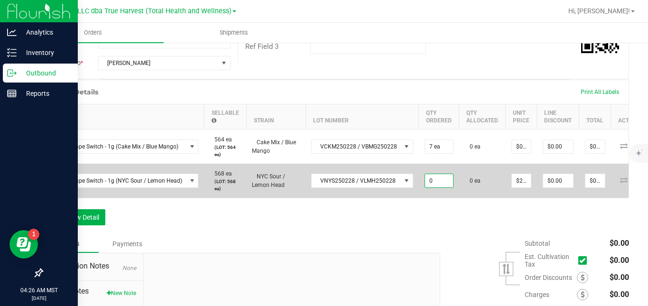
click at [433, 187] on input "0" at bounding box center [439, 180] width 28 height 13
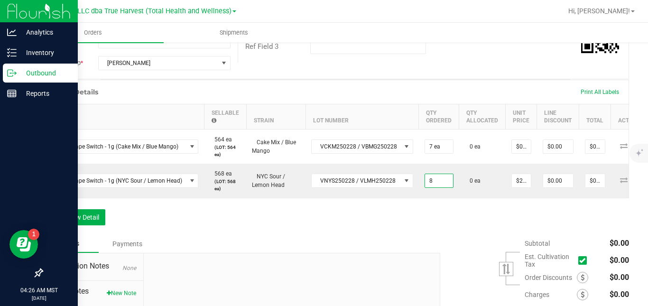
type input "8 ea"
type input "$180.00"
click at [476, 231] on div "Order Details Print All Labels Item Sellable Strain Lot Number Qty Ordered Qty …" at bounding box center [335, 157] width 587 height 155
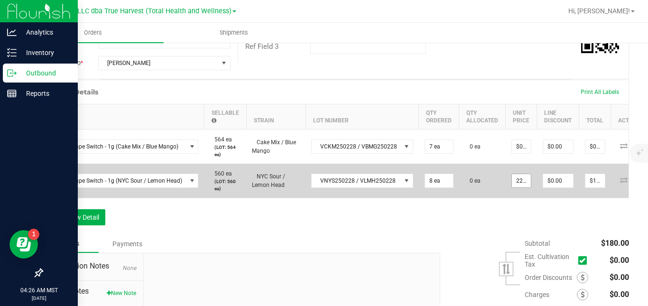
click at [520, 187] on input "22.5" at bounding box center [521, 180] width 19 height 13
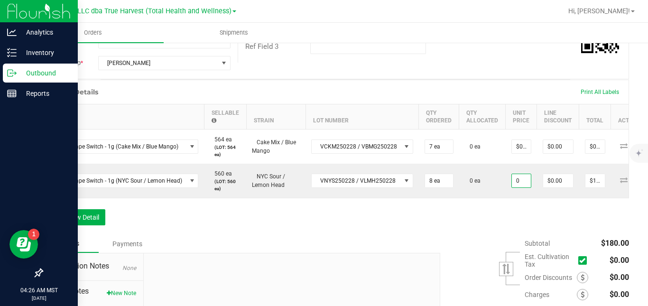
type input "$0.00000"
type input "$0.00"
click at [494, 224] on div "Order Details Print All Labels Item Sellable Strain Lot Number Qty Ordered Qty …" at bounding box center [335, 157] width 587 height 155
click at [100, 225] on button "Add New Detail" at bounding box center [74, 217] width 64 height 16
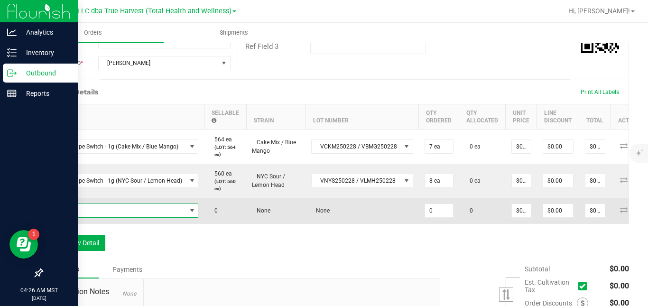
click at [115, 217] on span "NO DATA FOUND" at bounding box center [118, 210] width 138 height 13
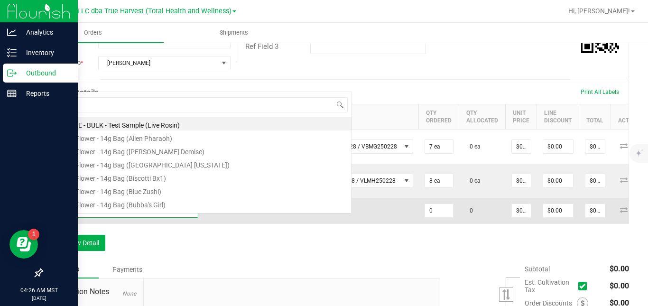
scroll to position [14, 149]
type input "BTQ"
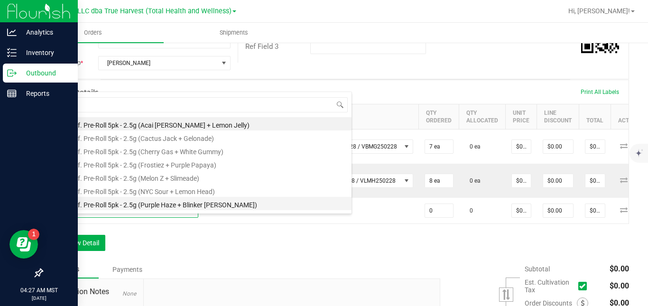
click at [161, 203] on li "BTQ - Inf. Pre-Roll 5pk - 2.5g (Purple Haze + Blinker [PERSON_NAME])" at bounding box center [200, 203] width 303 height 13
type input "0 ea"
type input "$22.50000"
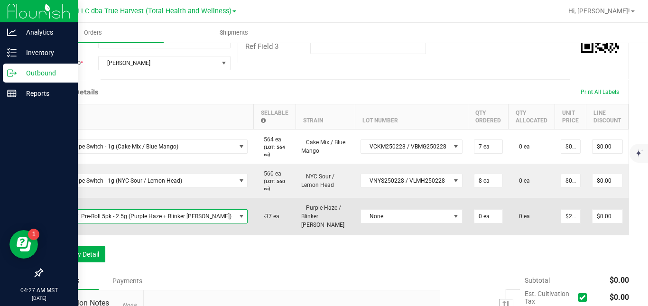
click at [161, 223] on span "BTQ - Inf. Pre-Roll 5pk - 2.5g (Purple Haze + Blinker [PERSON_NAME])" at bounding box center [142, 216] width 187 height 13
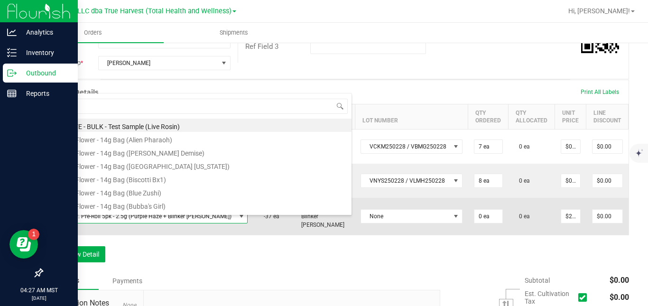
scroll to position [14, 169]
type input "BTQ"
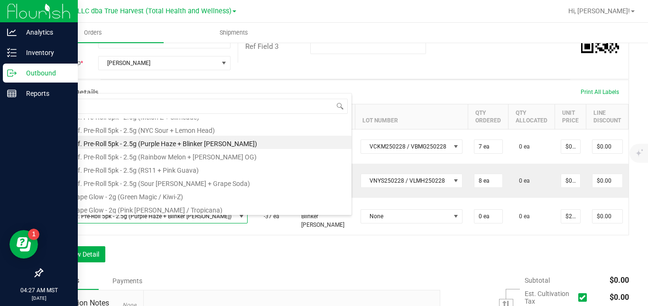
scroll to position [83, 0]
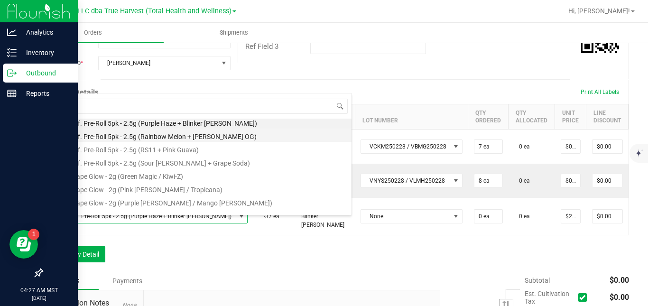
click at [249, 140] on li "BTQ - Inf. Pre-Roll 5pk - 2.5g (Rainbow Melon + [PERSON_NAME] OG)" at bounding box center [200, 135] width 303 height 13
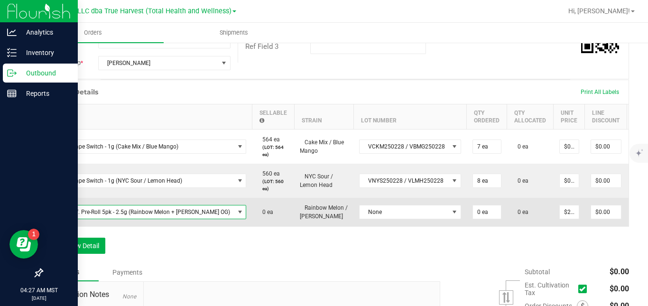
click at [198, 219] on span "BTQ - Inf. Pre-Roll 5pk - 2.5g (Rainbow Melon + [PERSON_NAME] OG)" at bounding box center [141, 211] width 185 height 13
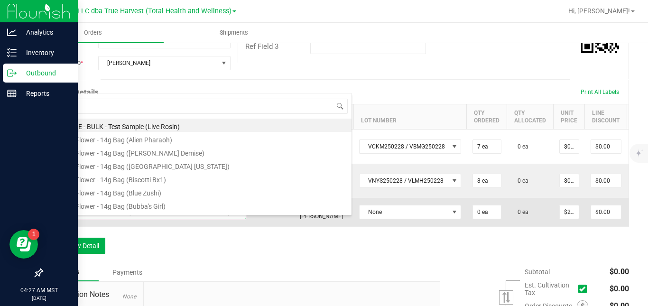
scroll to position [14, 181]
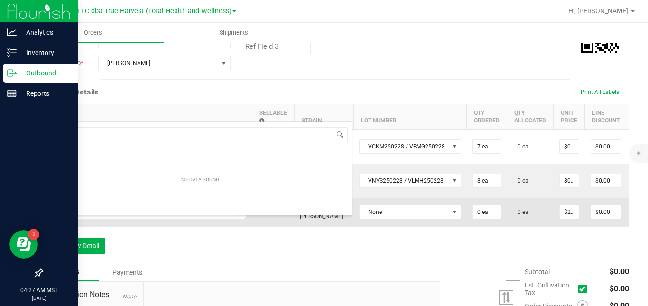
type input "BTQ"
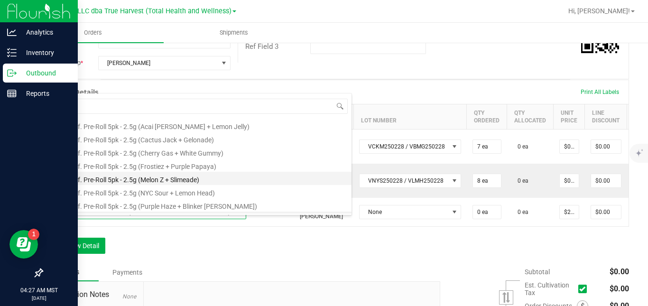
click at [180, 179] on li "BTQ - Inf. Pre-Roll 5pk - 2.5g (Melon Z + Slimeade)" at bounding box center [200, 178] width 303 height 13
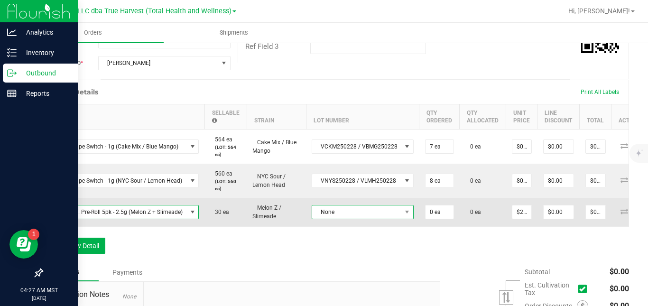
click at [324, 219] on span "None" at bounding box center [356, 211] width 89 height 13
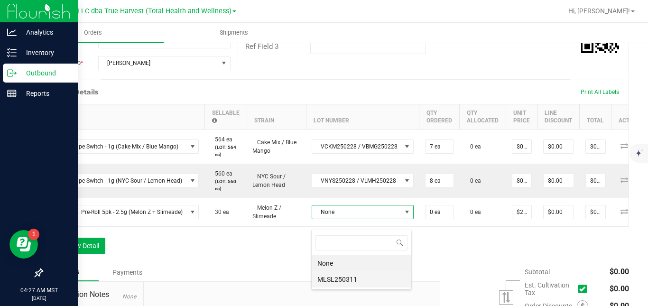
click at [324, 278] on li "MLSL250311" at bounding box center [362, 279] width 100 height 16
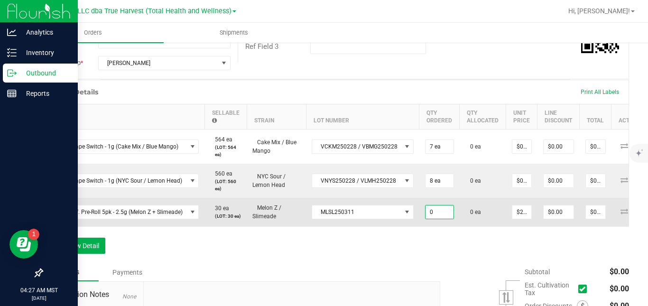
click at [432, 219] on input "0" at bounding box center [440, 211] width 28 height 13
type input "10 ea"
type input "$225.00"
click at [463, 226] on td "0 ea" at bounding box center [483, 212] width 46 height 28
click at [522, 219] on input "22.5" at bounding box center [521, 211] width 19 height 13
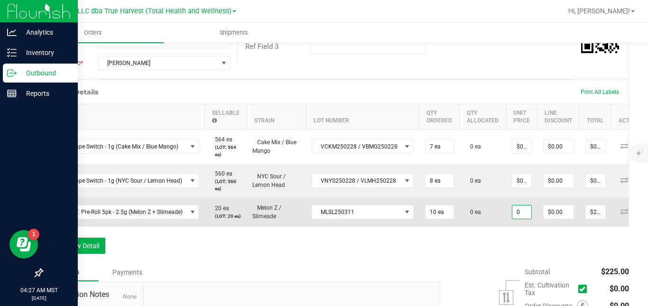
type input "$0.00000"
type input "$0.00"
click at [491, 226] on td "0 ea" at bounding box center [483, 212] width 46 height 28
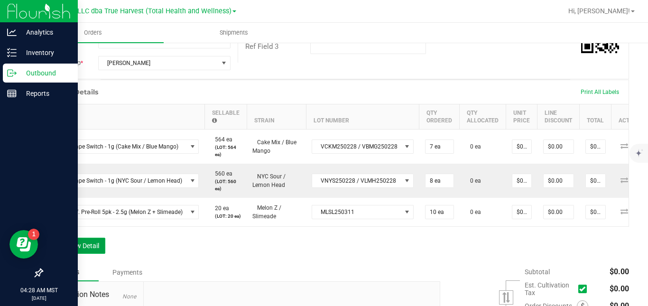
click at [98, 254] on button "Add New Detail" at bounding box center [74, 246] width 64 height 16
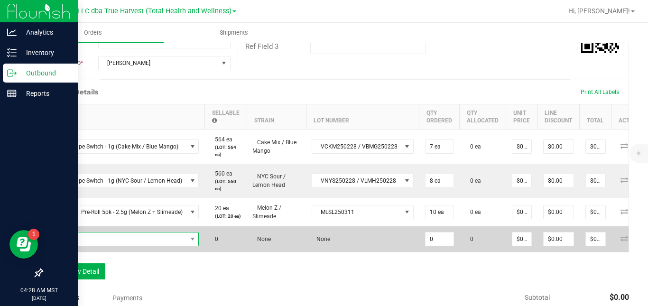
click at [112, 246] on span "NO DATA FOUND" at bounding box center [118, 238] width 138 height 13
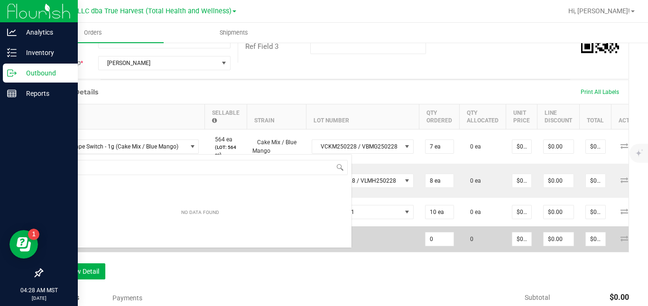
scroll to position [14, 151]
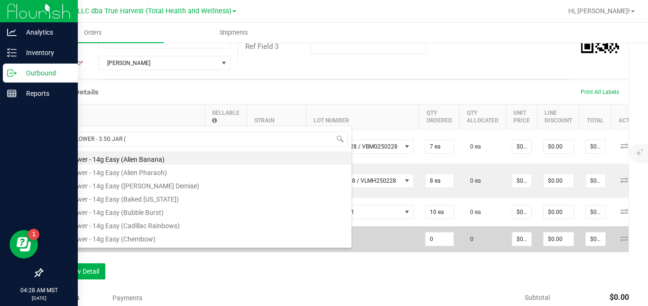
type input "SG - FLOWER - 3.5G JAR (P"
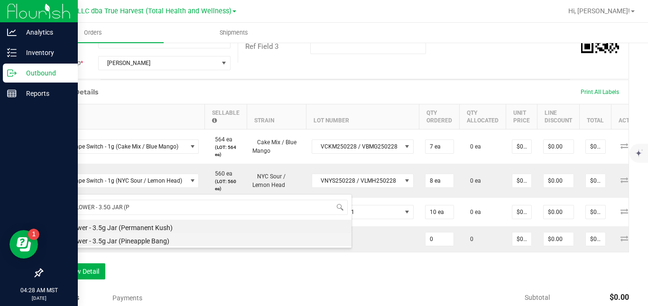
click at [130, 239] on li "SG - Flower - 3.5g Jar (Pineapple Bang)" at bounding box center [200, 239] width 303 height 13
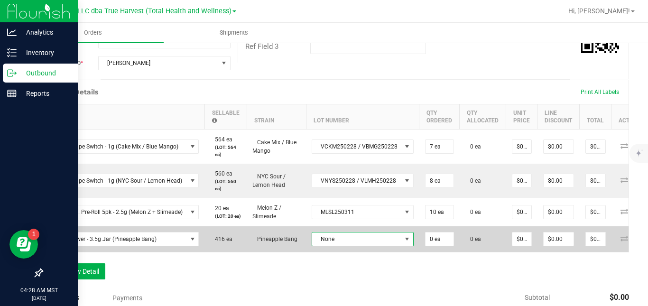
click at [328, 246] on span "None" at bounding box center [356, 238] width 89 height 13
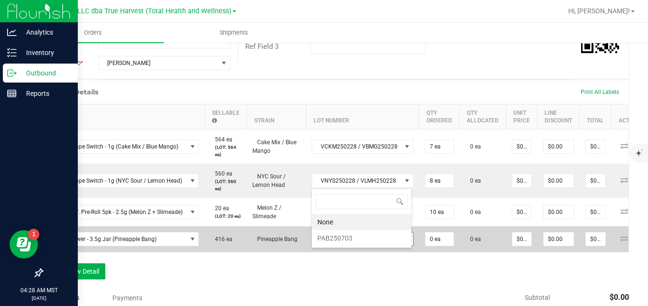
scroll to position [14, 100]
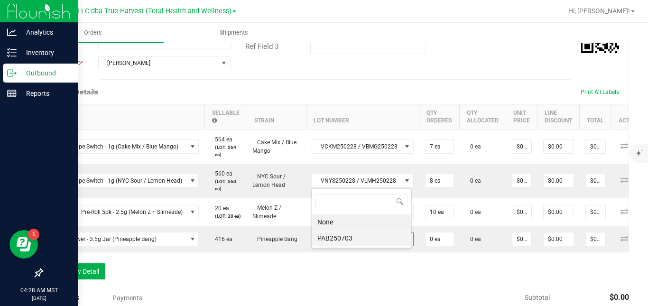
click at [342, 237] on li "PAB250703" at bounding box center [362, 238] width 100 height 16
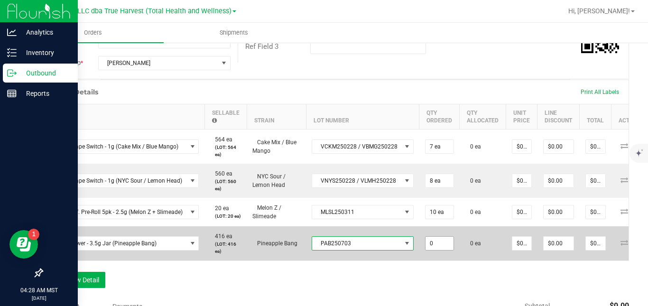
click at [434, 250] on input "0" at bounding box center [440, 243] width 28 height 13
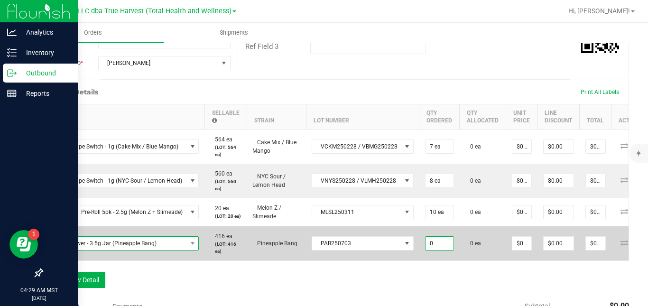
type input "0 ea"
click at [177, 250] on span "SG - Flower - 3.5g Jar (Pineapple Bang)" at bounding box center [118, 243] width 138 height 13
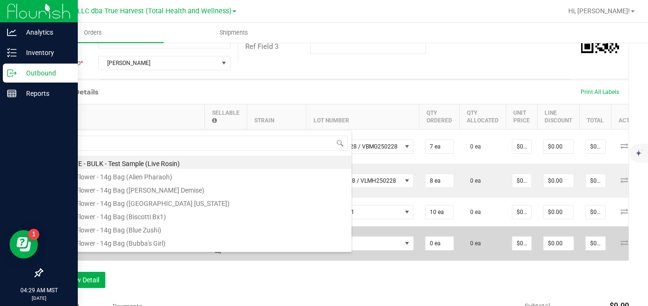
scroll to position [14, 151]
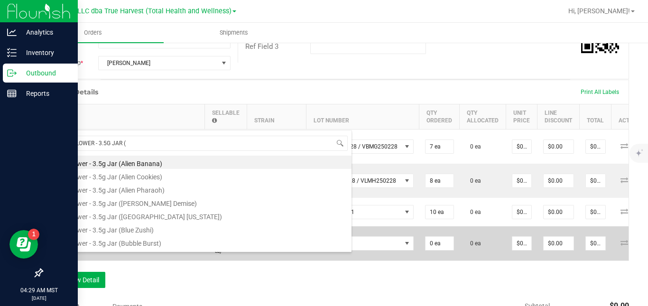
type input "SG - FLOWER - 3.5G JAR (Z"
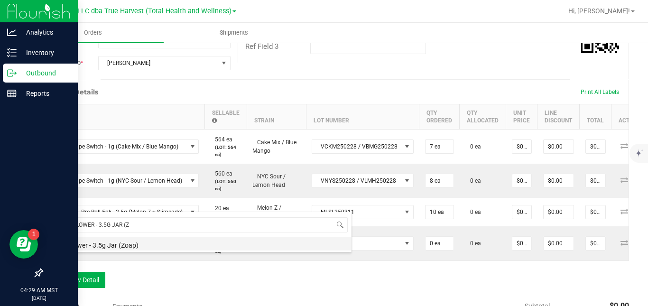
click at [166, 245] on li "SG - Flower - 3.5g Jar (Zoap)" at bounding box center [200, 243] width 303 height 13
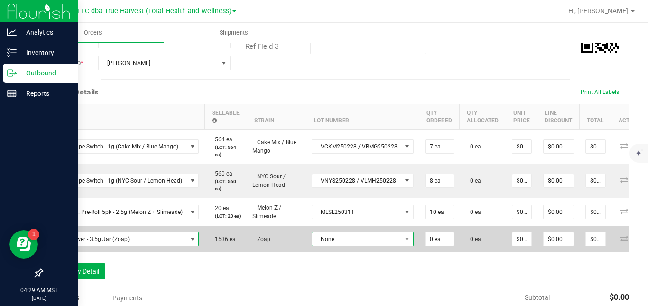
click at [325, 246] on span "None" at bounding box center [363, 239] width 102 height 14
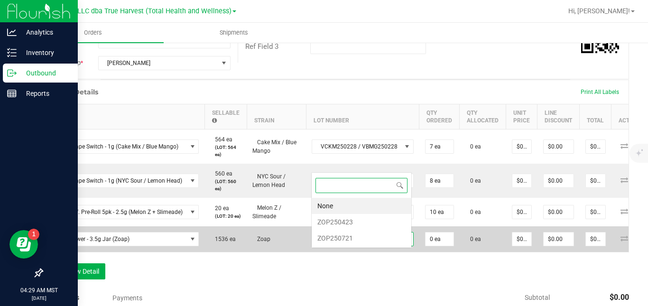
scroll to position [14, 100]
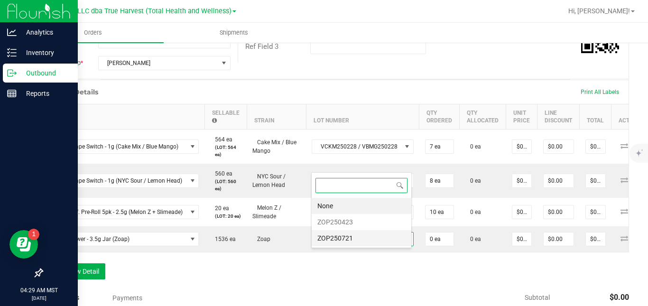
click at [329, 235] on li "ZOP250721" at bounding box center [362, 238] width 100 height 16
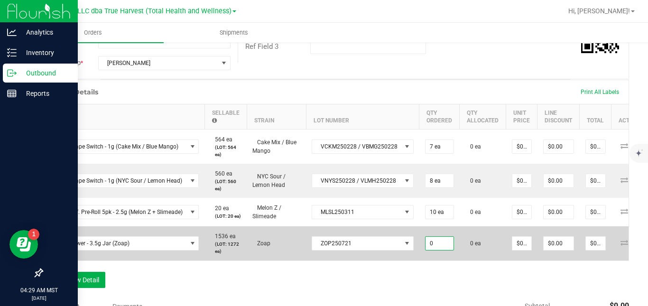
click at [438, 250] on input "0" at bounding box center [440, 243] width 28 height 13
type input "10 ea"
click at [475, 260] on td "0 ea" at bounding box center [483, 243] width 46 height 34
click at [524, 250] on input "0" at bounding box center [521, 243] width 19 height 13
type input "$0.00000"
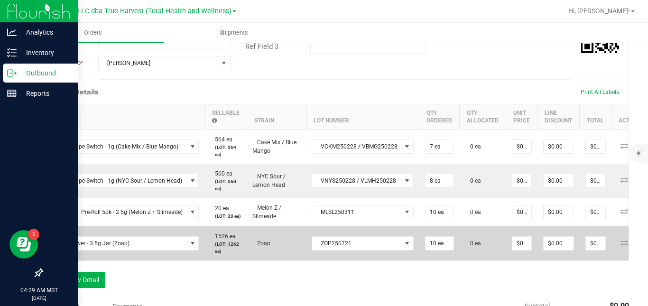
click at [488, 260] on td "0 ea" at bounding box center [483, 243] width 46 height 34
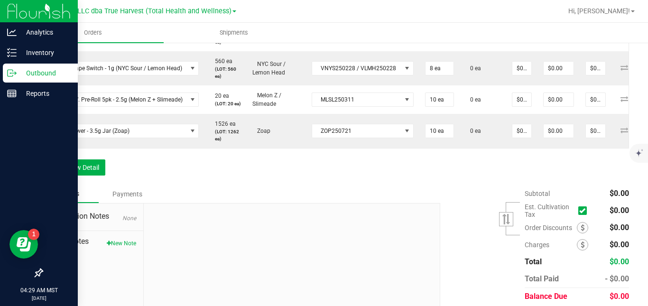
scroll to position [329, 0]
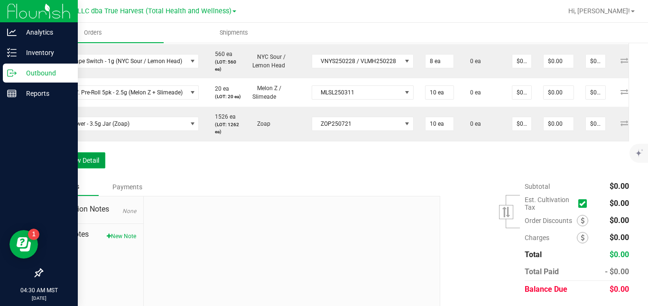
click at [91, 168] on button "Add New Detail" at bounding box center [74, 160] width 64 height 16
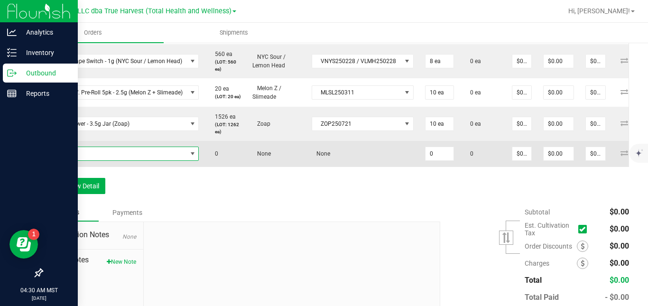
click at [105, 160] on span "NO DATA FOUND" at bounding box center [118, 153] width 138 height 13
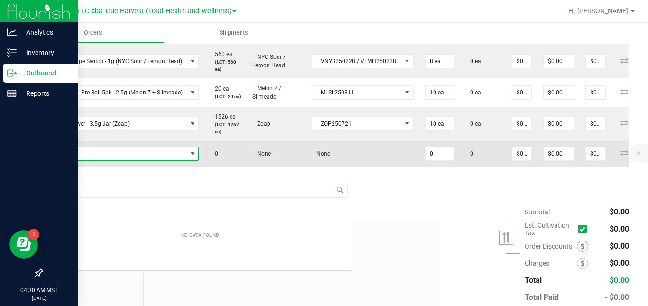
scroll to position [14, 151]
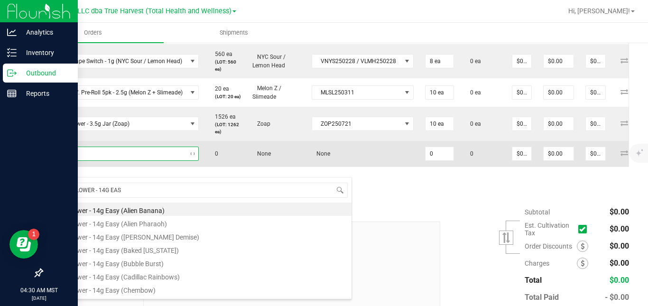
type input "SG - FLOWER - 14G EASY"
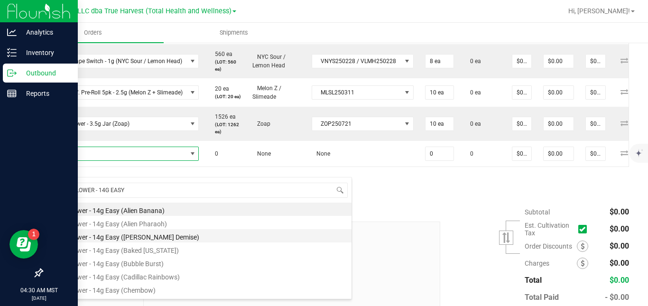
click at [132, 233] on li "SG - Flower - 14g Easy ([PERSON_NAME] Demise)" at bounding box center [200, 235] width 303 height 13
type input "0 ea"
type input "$50.00000"
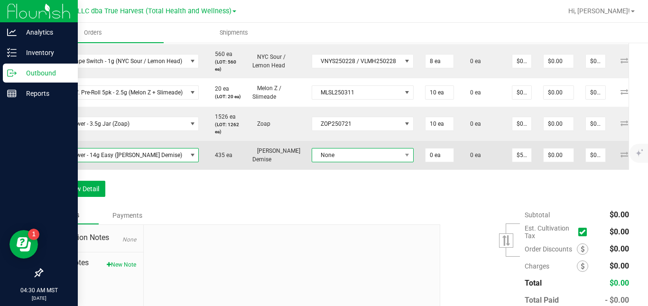
click at [343, 162] on span "None" at bounding box center [356, 154] width 89 height 13
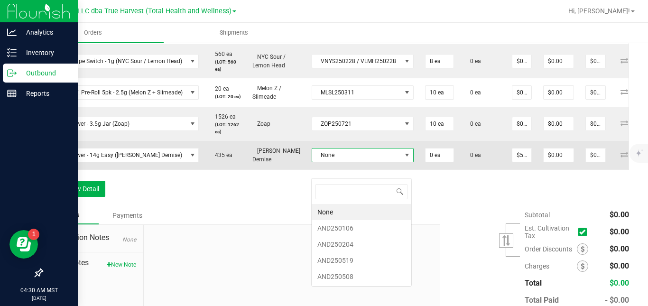
scroll to position [14, 100]
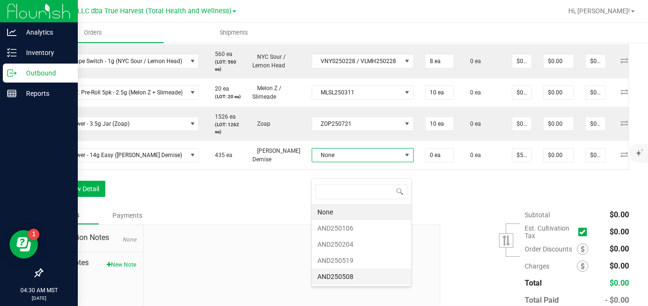
click at [337, 276] on li "AND250508" at bounding box center [362, 277] width 100 height 16
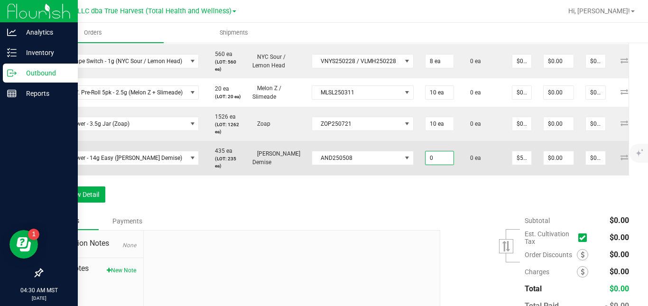
click at [440, 165] on input "0" at bounding box center [440, 157] width 28 height 13
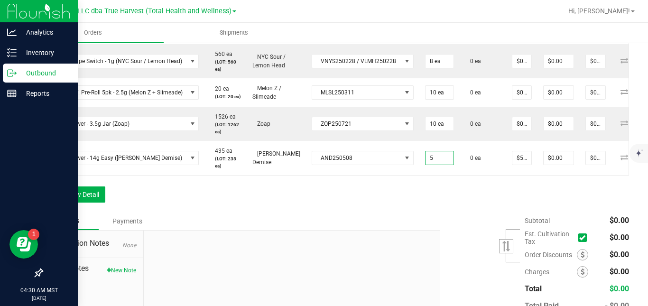
type input "5 ea"
type input "$250.00"
click at [434, 212] on div "Order Details Print All Labels Item Sellable Strain Lot Number Qty Ordered Qty …" at bounding box center [335, 86] width 587 height 252
click at [519, 165] on input "50" at bounding box center [521, 157] width 19 height 13
type input "$0.00000"
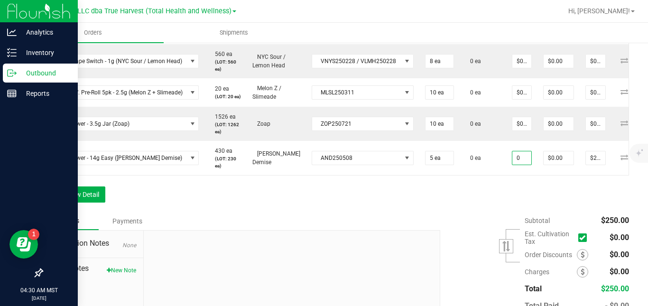
type input "$0.00"
click at [504, 208] on div "Order Details Print All Labels Item Sellable Strain Lot Number Qty Ordered Qty …" at bounding box center [335, 86] width 587 height 252
click at [93, 203] on button "Add New Detail" at bounding box center [74, 194] width 64 height 16
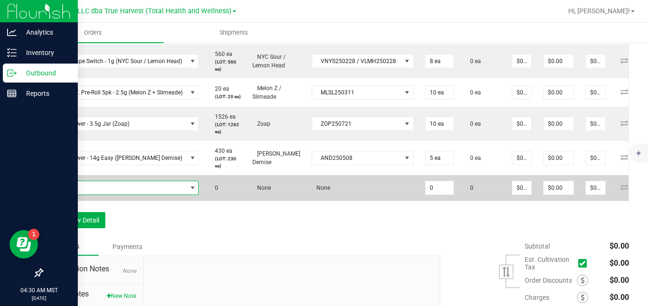
click at [107, 195] on span "NO DATA FOUND" at bounding box center [118, 187] width 138 height 13
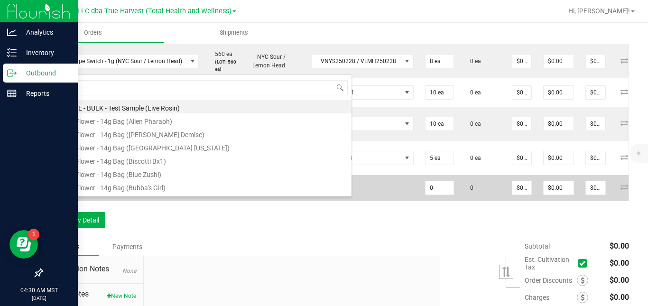
scroll to position [14, 151]
type input "SG - LIVE ROSIN - 1G (W"
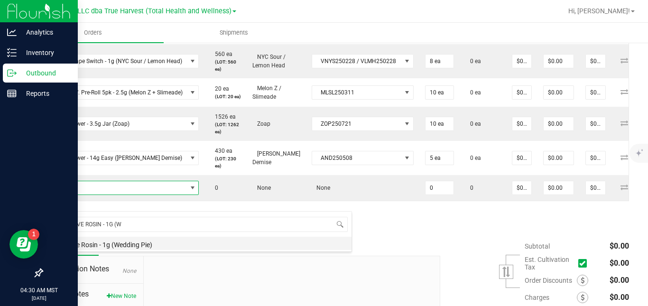
click at [115, 245] on li "SG - Live Rosin - 1g (Wedding Pie)" at bounding box center [200, 243] width 303 height 13
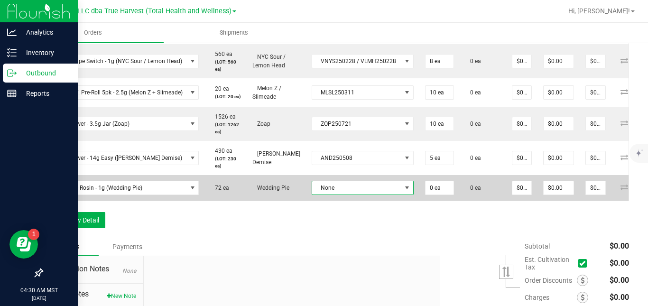
click at [324, 195] on span "None" at bounding box center [356, 187] width 89 height 13
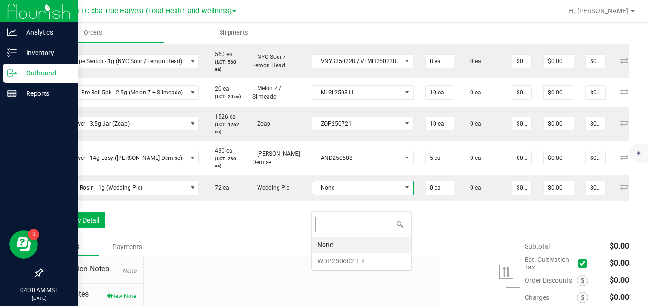
scroll to position [14, 100]
click at [331, 261] on li "WDP250602-LR" at bounding box center [362, 261] width 100 height 16
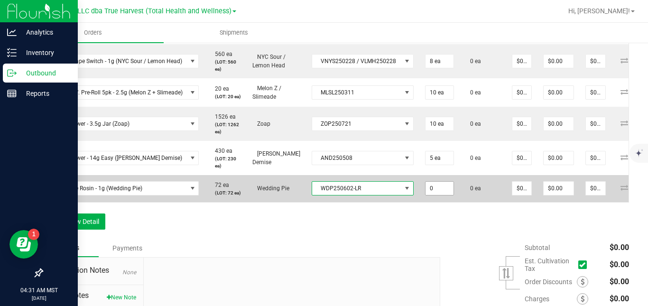
click at [432, 195] on input "0" at bounding box center [440, 188] width 28 height 13
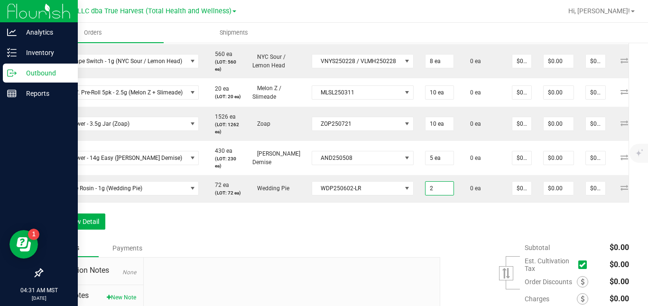
type input "2 ea"
click at [463, 239] on div "Order Details Print All Labels Item Sellable Strain Lot Number Qty Ordered Qty …" at bounding box center [335, 99] width 587 height 279
click at [90, 230] on button "Add New Detail" at bounding box center [74, 221] width 64 height 16
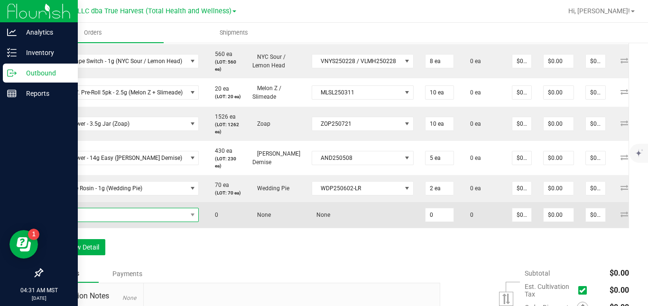
click at [114, 222] on span "NO DATA FOUND" at bounding box center [118, 214] width 138 height 13
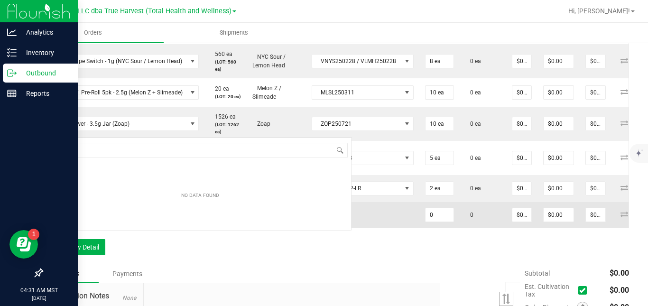
scroll to position [14, 151]
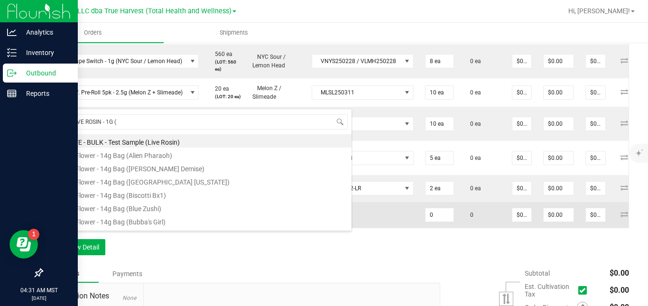
type input "SG - LIVE ROSIN - 1G (G"
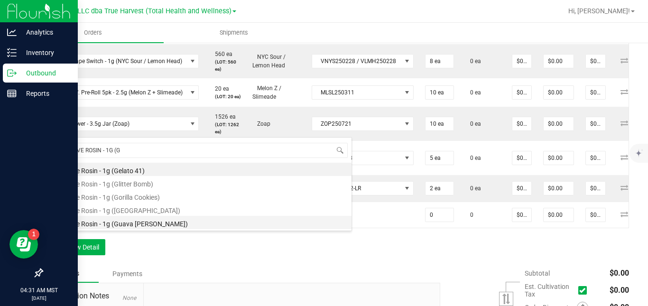
click at [128, 222] on li "SG - Live Rosin - 1g (Guava [PERSON_NAME])" at bounding box center [200, 222] width 303 height 13
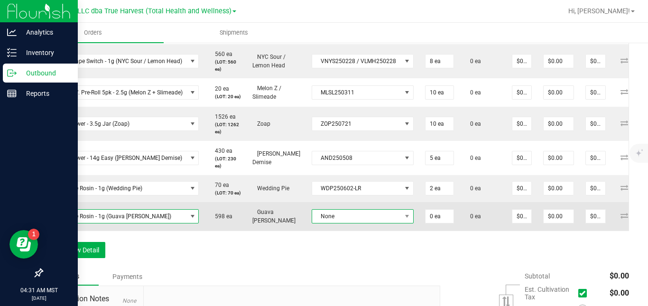
click at [341, 223] on span "None" at bounding box center [363, 216] width 102 height 14
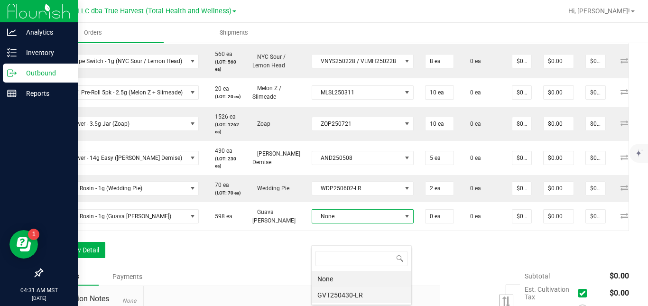
click at [341, 295] on li "GVT250430-LR" at bounding box center [362, 295] width 100 height 16
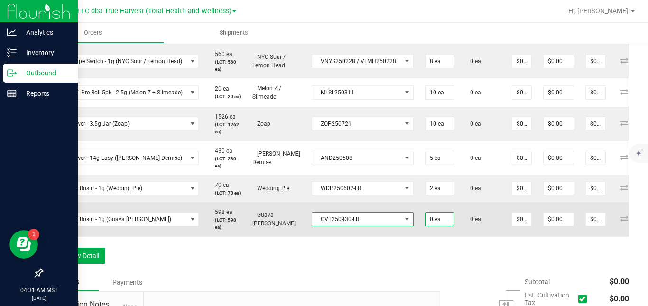
click at [431, 226] on input "0 ea" at bounding box center [440, 219] width 28 height 13
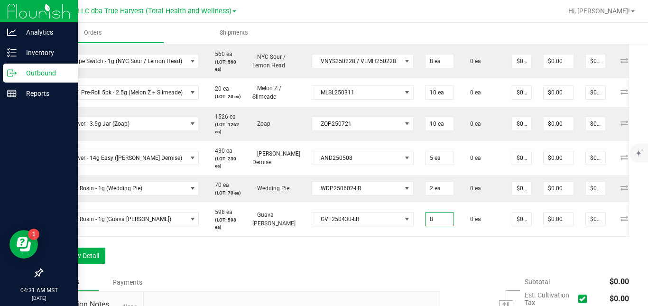
type input "8 ea"
click at [484, 269] on div "Order Details Print All Labels Item Sellable Strain Lot Number Qty Ordered Qty …" at bounding box center [335, 116] width 587 height 313
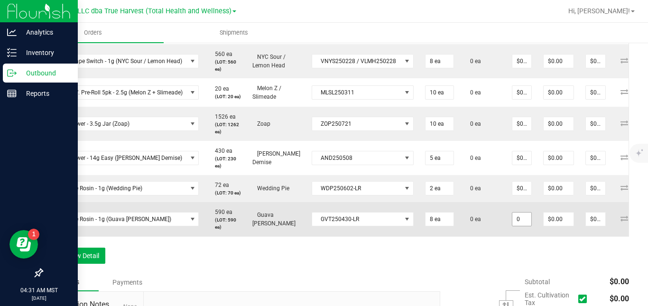
click at [522, 226] on input "0" at bounding box center [521, 219] width 19 height 13
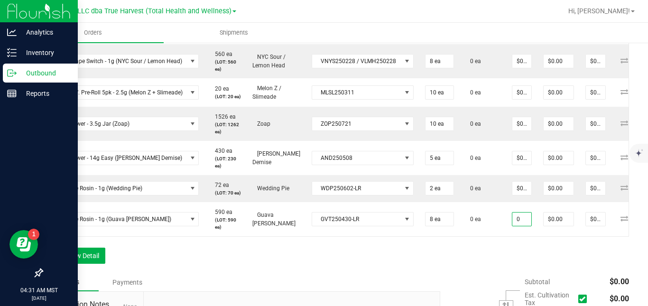
type input "$0.00000"
click at [522, 268] on div "Order Details Print All Labels Item Sellable Strain Lot Number Qty Ordered Qty …" at bounding box center [335, 116] width 587 height 313
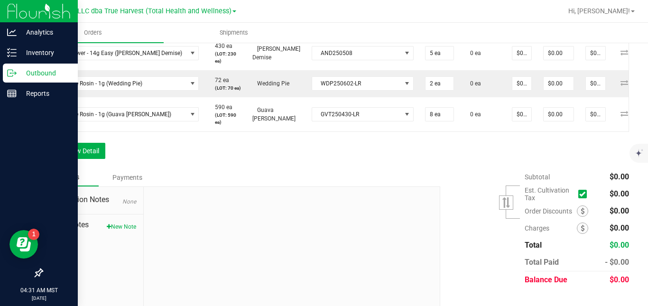
scroll to position [435, 0]
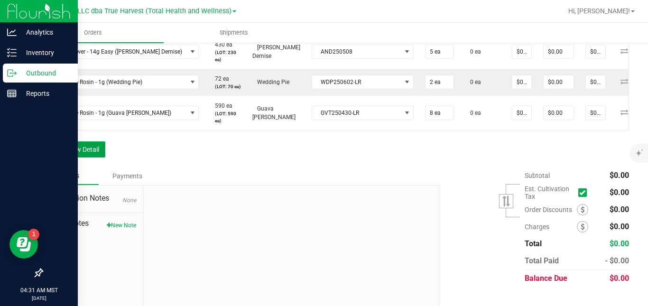
click at [96, 158] on button "Add New Detail" at bounding box center [74, 149] width 64 height 16
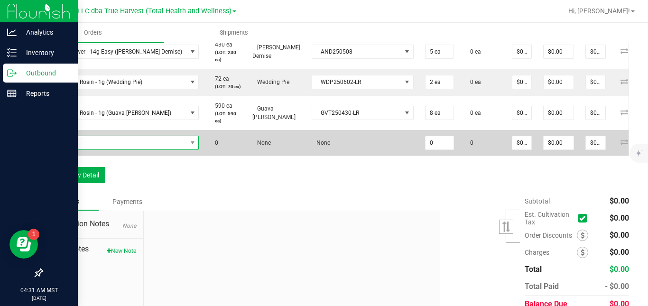
click at [116, 149] on span "NO DATA FOUND" at bounding box center [118, 142] width 138 height 13
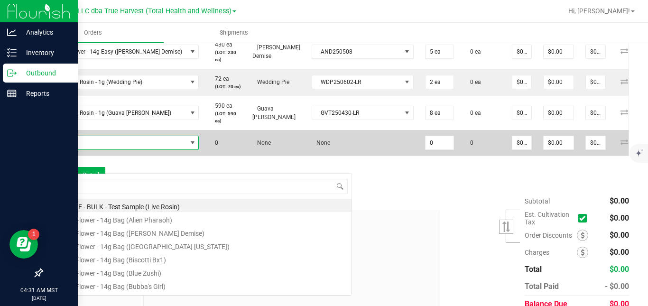
scroll to position [14, 151]
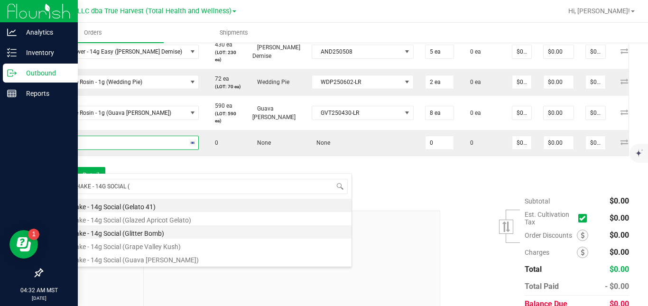
type input "SG - SHAKE - 14G SOCIAL (C"
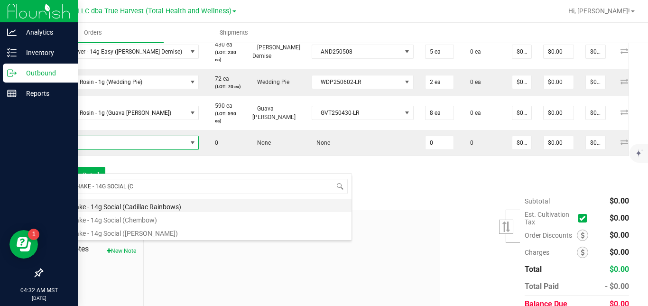
click at [148, 204] on li "SG - Shake - 14g Social (Cadillac Rainbows)" at bounding box center [200, 205] width 303 height 13
type input "0 ea"
type input "$10.00000"
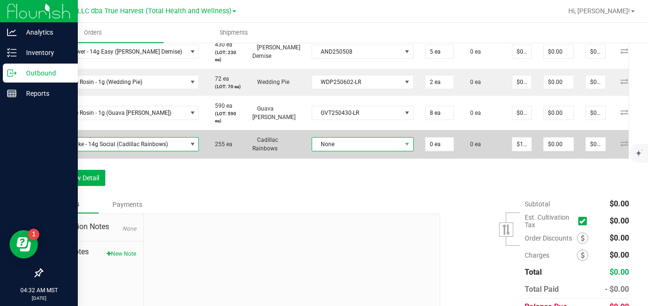
click at [321, 151] on span "None" at bounding box center [356, 144] width 89 height 13
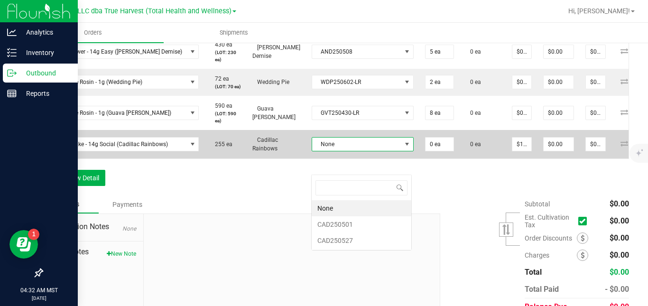
scroll to position [14, 100]
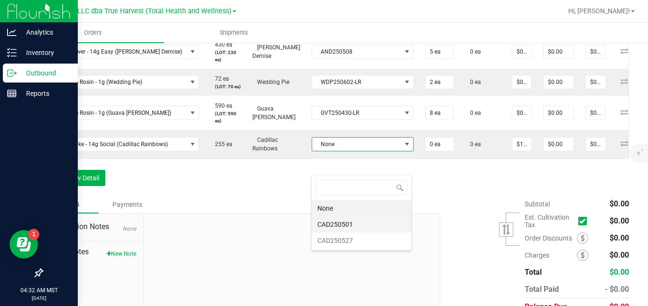
click at [338, 221] on li "CAD250501" at bounding box center [362, 224] width 100 height 16
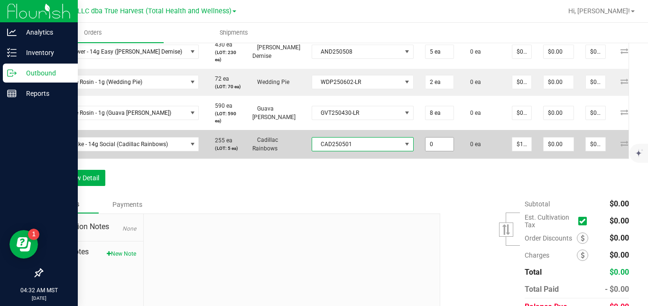
click at [440, 151] on input "0" at bounding box center [440, 144] width 28 height 13
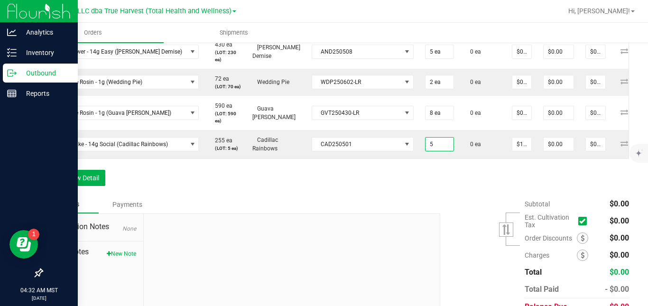
type input "5 ea"
type input "$50.00"
click at [461, 195] on div "Order Details Print All Labels Item Sellable Strain Lot Number Qty Ordered Qty …" at bounding box center [335, 25] width 587 height 342
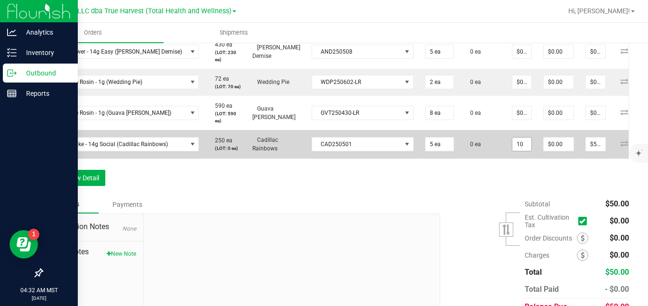
click at [519, 151] on input "10" at bounding box center [521, 144] width 19 height 13
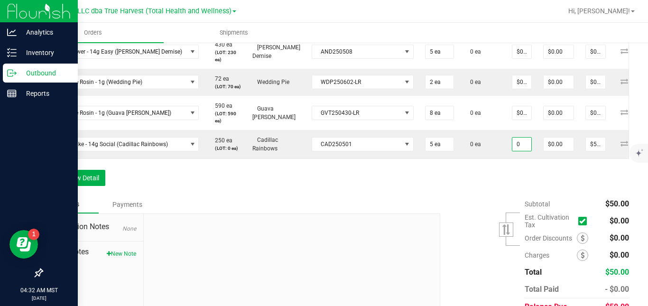
type input "$0.00000"
type input "$0.00"
click at [485, 195] on div "Order Details Print All Labels Item Sellable Strain Lot Number Qty Ordered Qty …" at bounding box center [335, 25] width 587 height 342
click at [96, 186] on button "Add New Detail" at bounding box center [74, 178] width 64 height 16
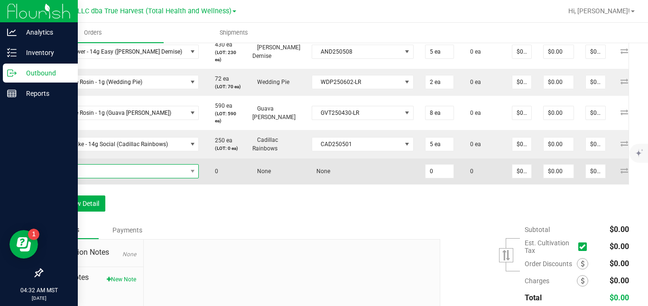
click at [112, 178] on span "NO DATA FOUND" at bounding box center [118, 171] width 138 height 13
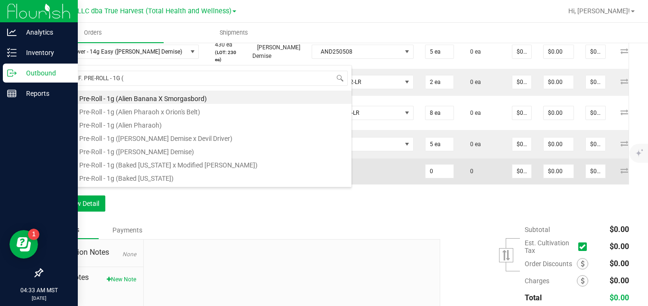
type input "SG - INF. PRE-ROLL - 1G (G"
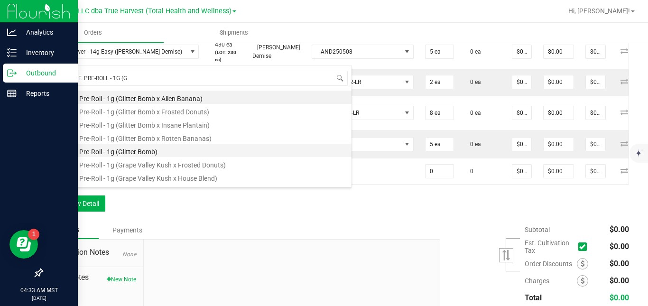
click at [143, 154] on li "SG - Inf. Pre-Roll - 1g (Glitter Bomb)" at bounding box center [200, 150] width 303 height 13
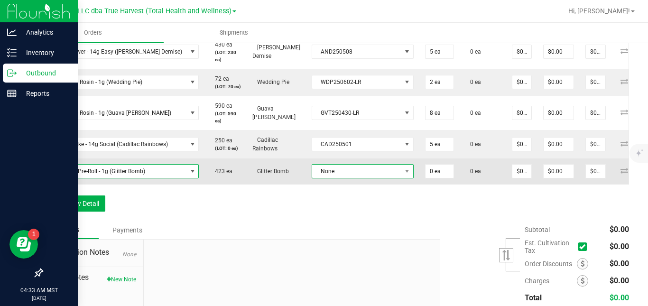
click at [337, 178] on span "None" at bounding box center [356, 171] width 89 height 13
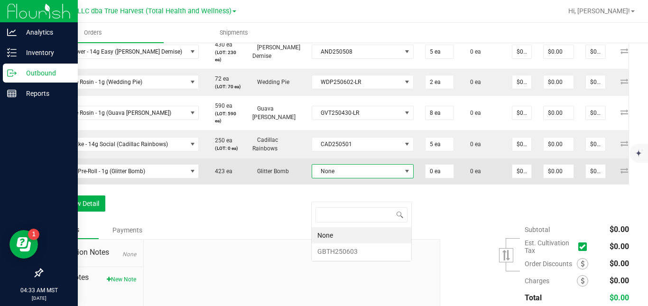
scroll to position [14, 100]
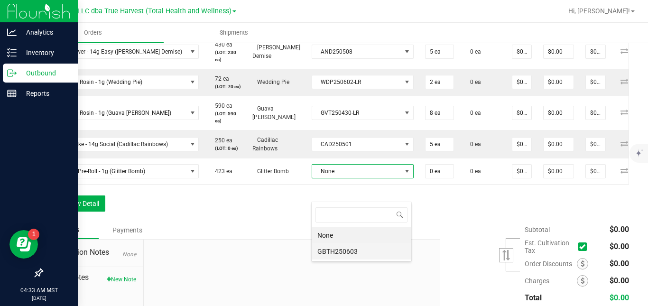
click at [337, 254] on li "GBTH250603" at bounding box center [362, 251] width 100 height 16
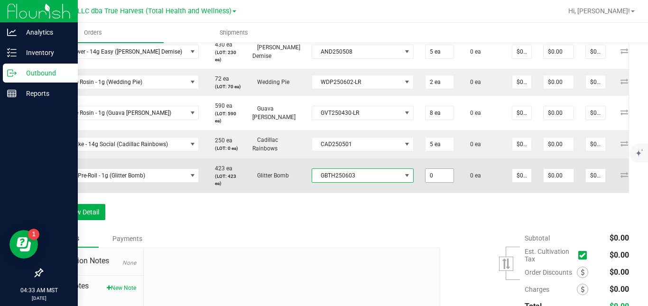
click at [435, 182] on input "0" at bounding box center [440, 175] width 28 height 13
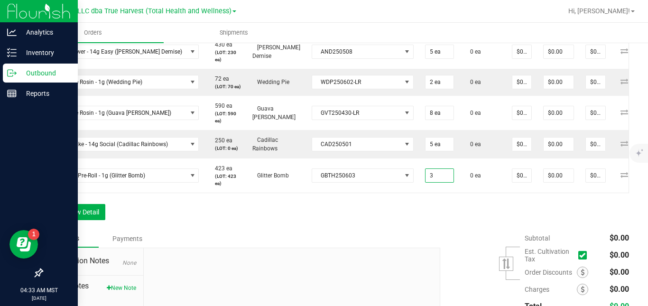
type input "3 ea"
click at [461, 230] on div "Order Details Print All Labels Item Sellable Strain Lot Number Qty Ordered Qty …" at bounding box center [335, 42] width 587 height 376
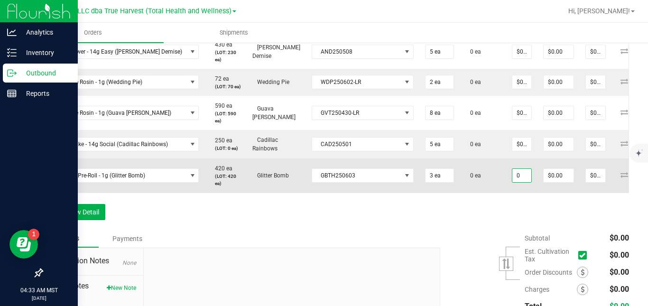
click at [522, 182] on input "0" at bounding box center [521, 175] width 19 height 13
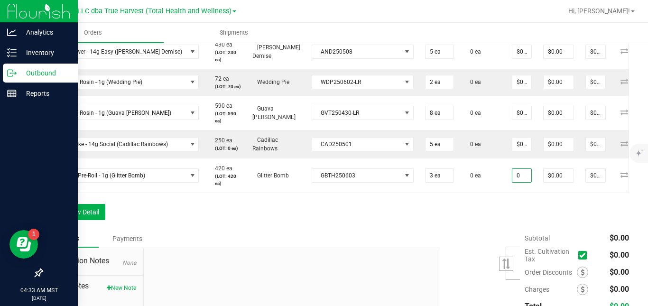
click at [498, 230] on div "Order Details Print All Labels Item Sellable Strain Lot Number Qty Ordered Qty …" at bounding box center [335, 42] width 587 height 376
type input "$0.00000"
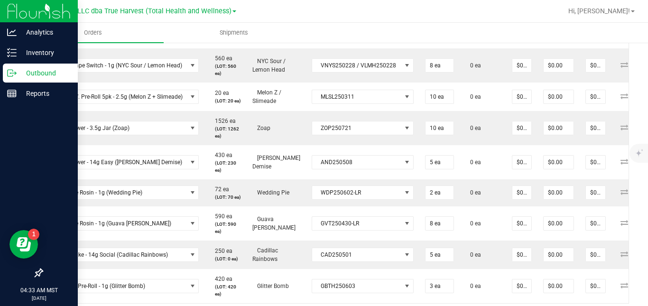
scroll to position [307, 0]
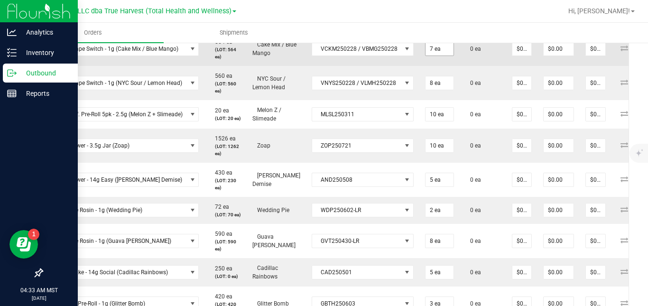
click at [436, 56] on input "7 ea" at bounding box center [440, 48] width 28 height 13
type input "5 ea"
click at [440, 66] on td "5 ea" at bounding box center [439, 48] width 40 height 35
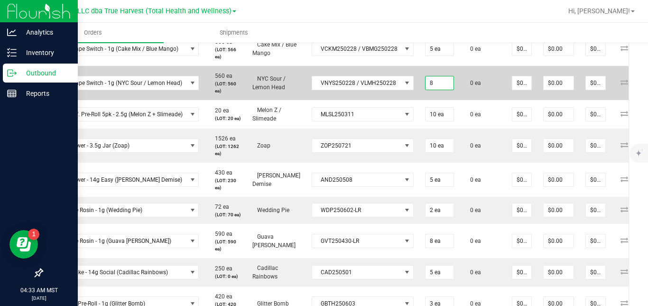
click at [434, 90] on input "8" at bounding box center [440, 82] width 28 height 13
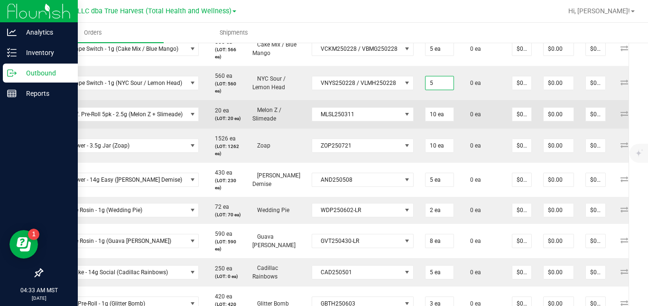
click at [432, 113] on td "10 ea" at bounding box center [439, 114] width 40 height 28
type input "5 ea"
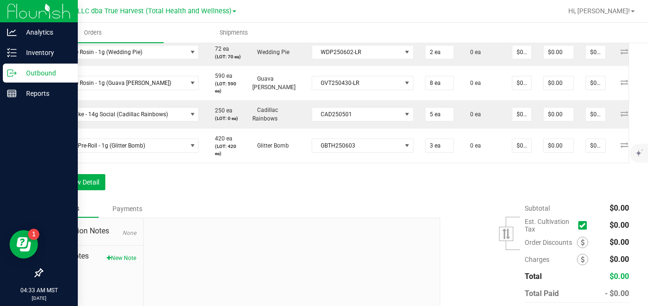
scroll to position [469, 0]
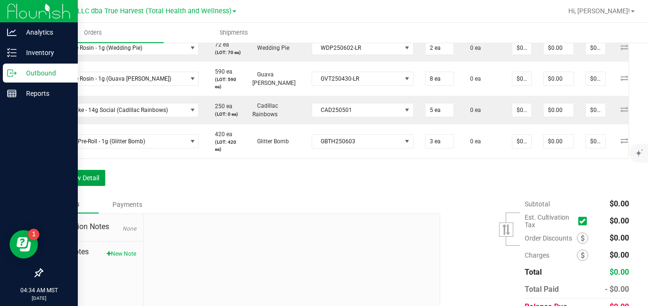
click at [91, 186] on button "Add New Detail" at bounding box center [74, 178] width 64 height 16
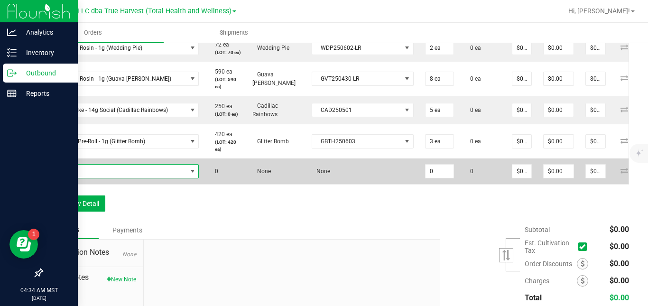
click at [99, 178] on span "NO DATA FOUND" at bounding box center [118, 171] width 138 height 13
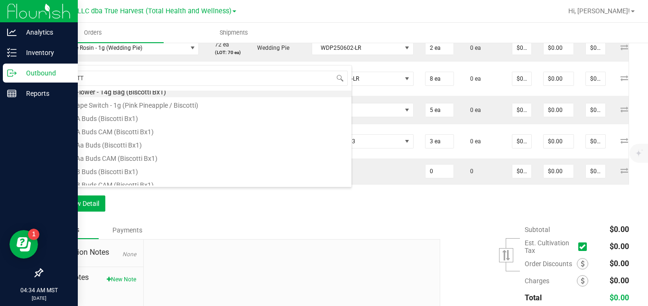
scroll to position [0, 0]
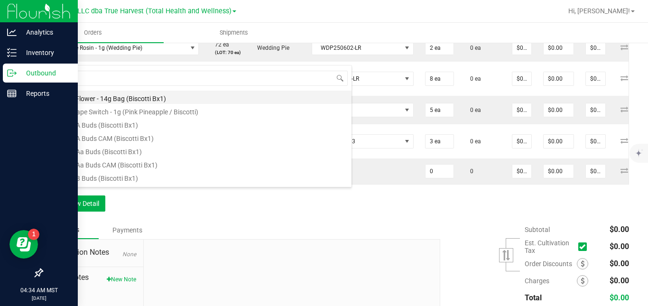
type input "B"
type input "SG - PRE-ROLL - 1G (B"
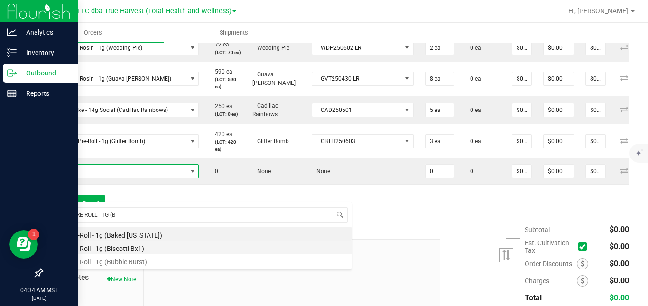
click at [150, 246] on li "SG - Pre-Roll - 1g (Biscotti Bx1)" at bounding box center [200, 247] width 303 height 13
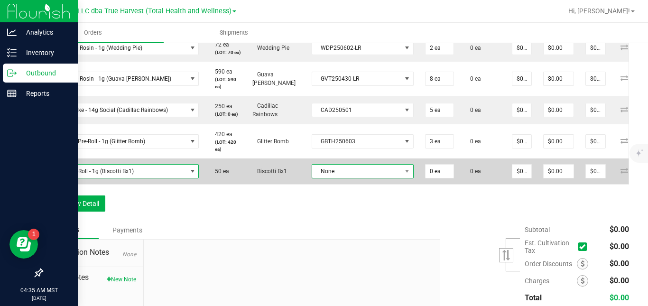
click at [382, 178] on span "None" at bounding box center [356, 171] width 89 height 13
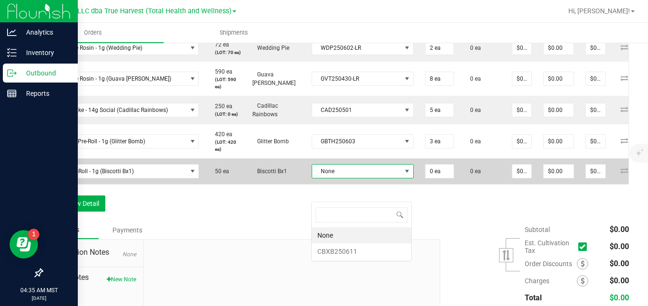
scroll to position [14, 100]
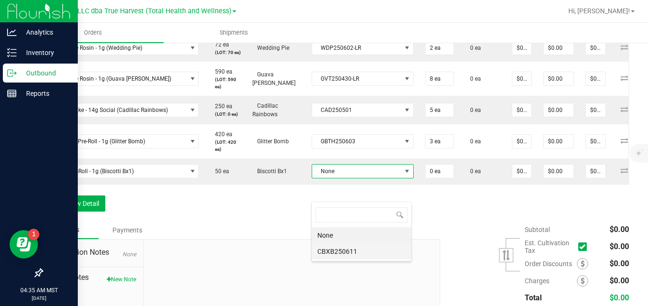
click at [362, 252] on li "CBXB250611" at bounding box center [362, 251] width 100 height 16
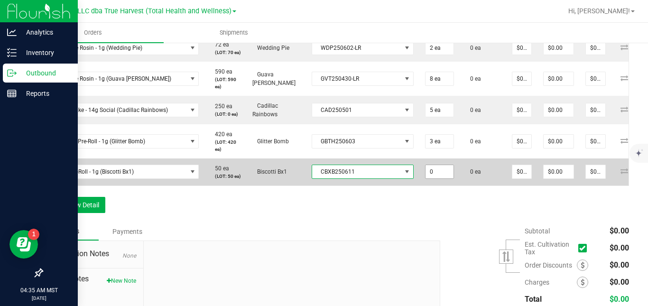
click at [436, 178] on input "0" at bounding box center [440, 171] width 28 height 13
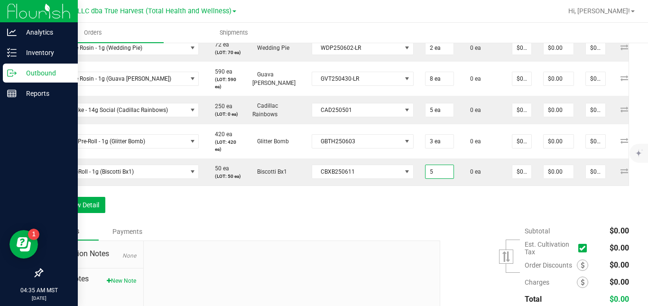
type input "5 ea"
click at [441, 222] on div "Order Details Print All Labels Item Sellable Strain Lot Number Qty Ordered Qty …" at bounding box center [335, 21] width 587 height 403
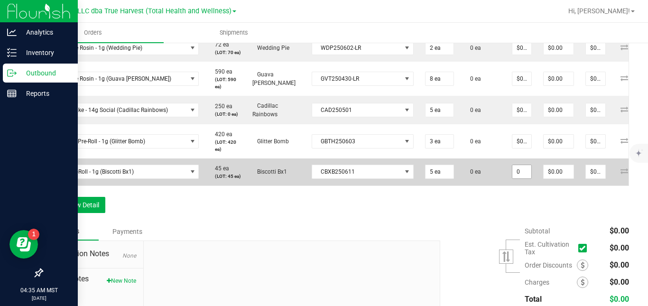
click at [520, 178] on input "0" at bounding box center [521, 171] width 19 height 13
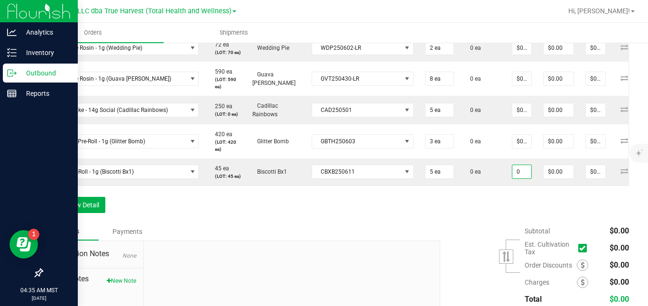
type input "$0.00000"
click at [492, 222] on div "Order Details Print All Labels Item Sellable Strain Lot Number Qty Ordered Qty …" at bounding box center [335, 21] width 587 height 403
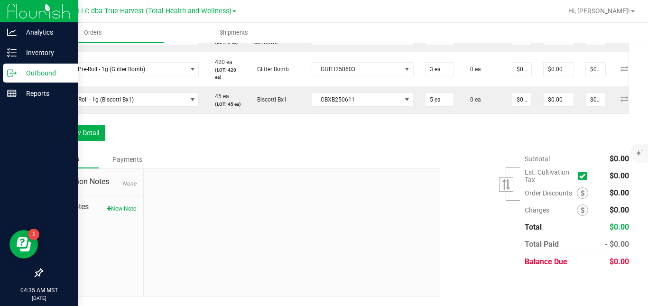
scroll to position [579, 0]
click at [83, 127] on button "Add New Detail" at bounding box center [74, 133] width 64 height 16
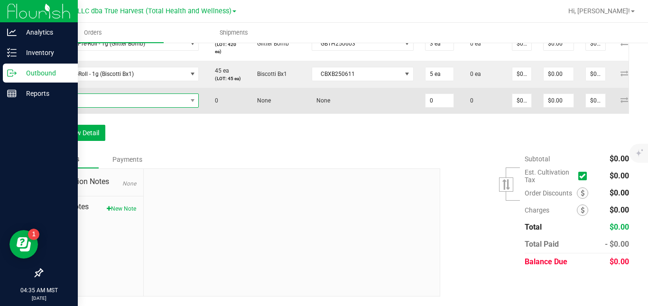
click at [99, 107] on span "NO DATA FOUND" at bounding box center [118, 100] width 138 height 13
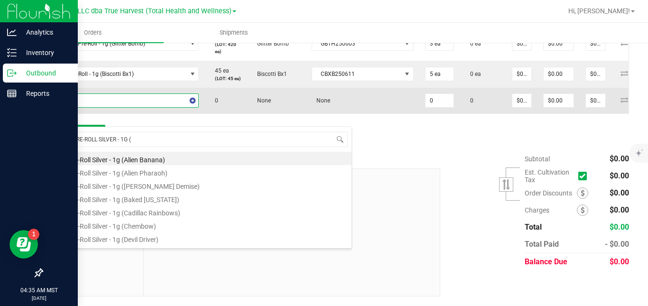
type input "SG - PRE-ROLL SILVER - 1G (M"
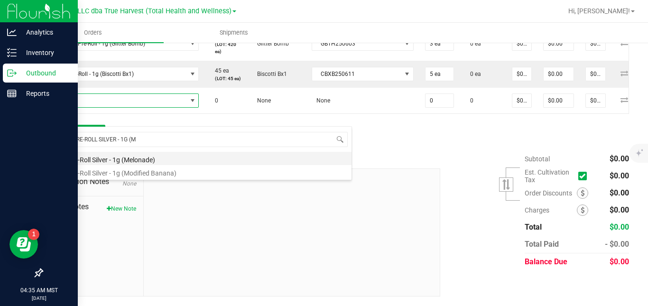
click at [126, 160] on li "SG - Pre-Roll Silver - 1g (Melonade)" at bounding box center [200, 158] width 303 height 13
type input "0 ea"
type input "$3.00000"
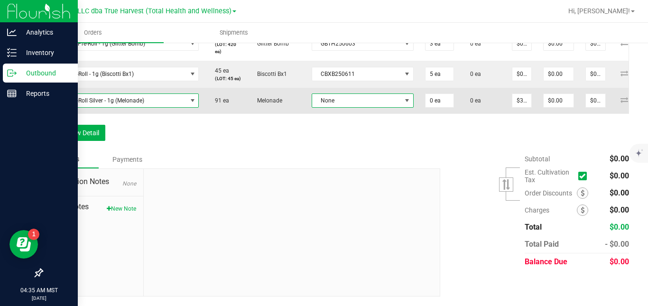
click at [337, 107] on span "None" at bounding box center [356, 100] width 89 height 13
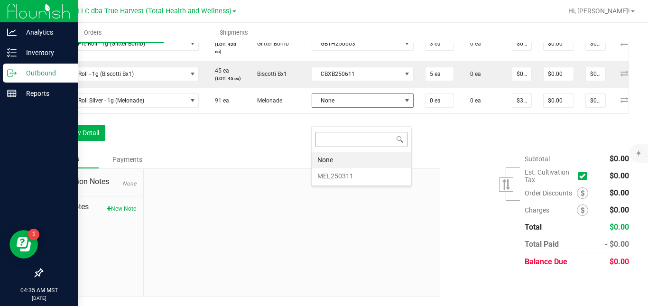
scroll to position [14, 100]
click at [340, 174] on li "MEL250311" at bounding box center [362, 176] width 100 height 16
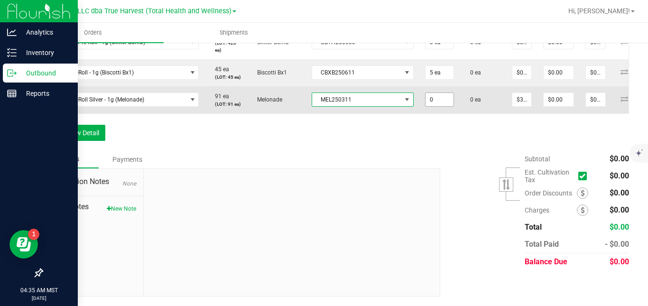
click at [432, 106] on input "0" at bounding box center [440, 99] width 28 height 13
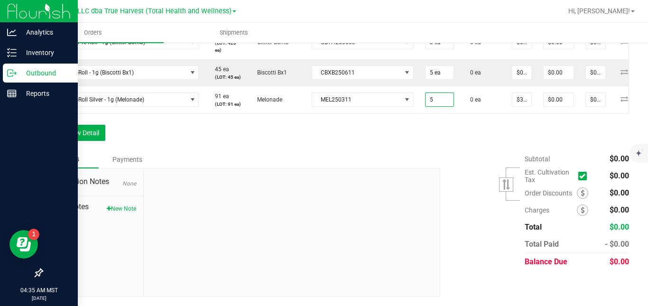
type input "5 ea"
type input "$15.00"
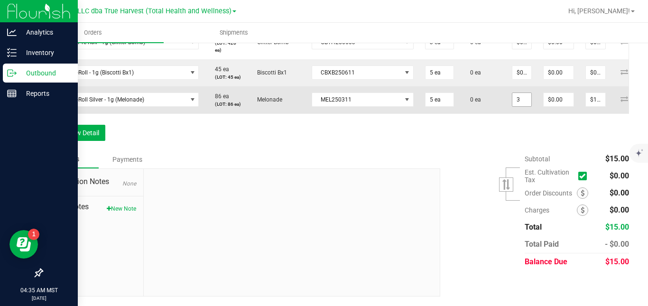
click at [520, 106] on input "3" at bounding box center [521, 99] width 19 height 13
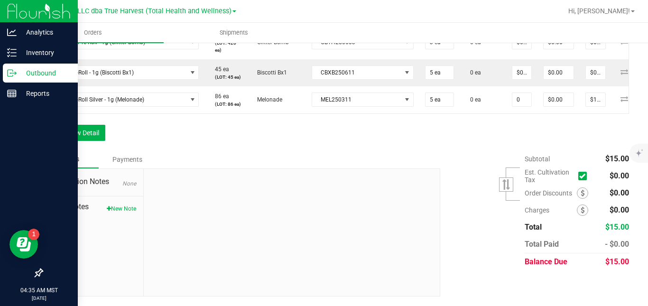
type input "$0.00000"
type input "$0.00"
click at [94, 141] on button "Add New Detail" at bounding box center [74, 133] width 64 height 16
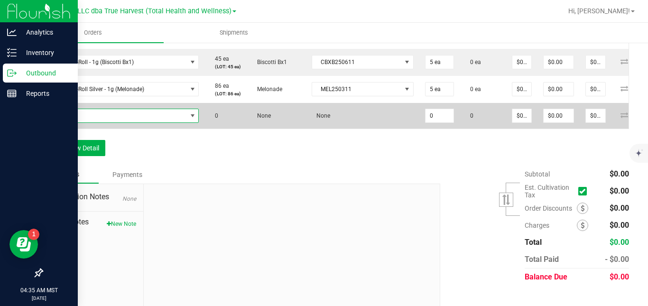
click at [127, 122] on span "NO DATA FOUND" at bounding box center [118, 115] width 138 height 13
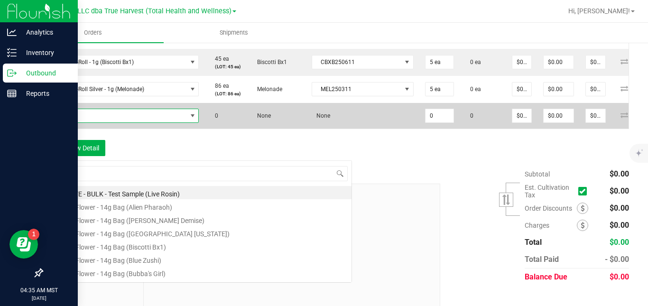
scroll to position [14, 151]
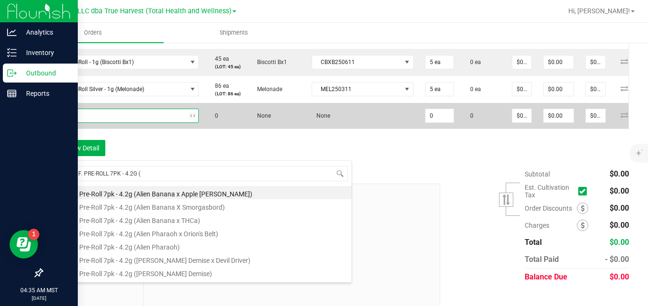
type input "SG - INF. PRE-ROLL 7PK - 4.2G (M"
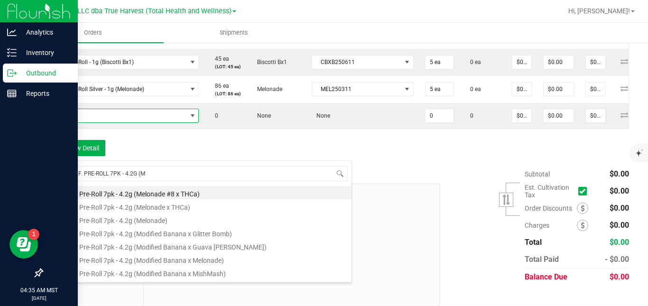
scroll to position [38, 0]
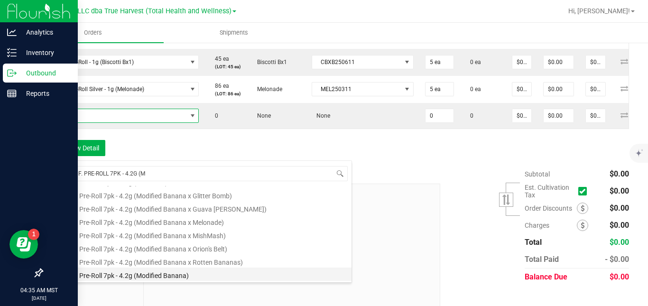
click at [252, 273] on li "SG - Inf. Pre-Roll 7pk - 4.2g (Modified Banana)" at bounding box center [200, 274] width 303 height 13
type input "0 ea"
type input "$27.50000"
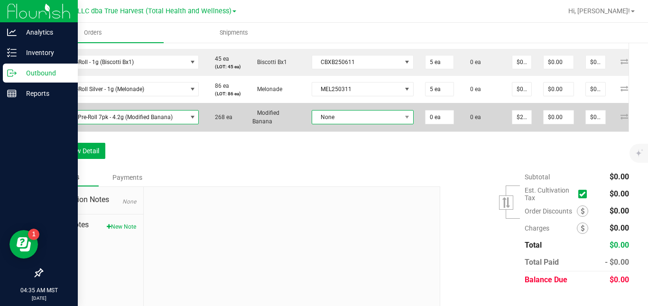
click at [341, 124] on span "None" at bounding box center [356, 117] width 89 height 13
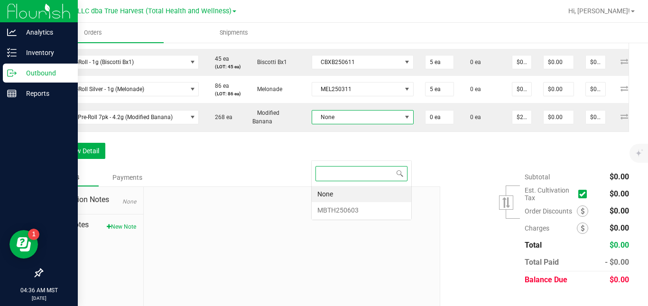
scroll to position [14, 100]
click at [338, 204] on li "MBTH250603" at bounding box center [362, 210] width 100 height 16
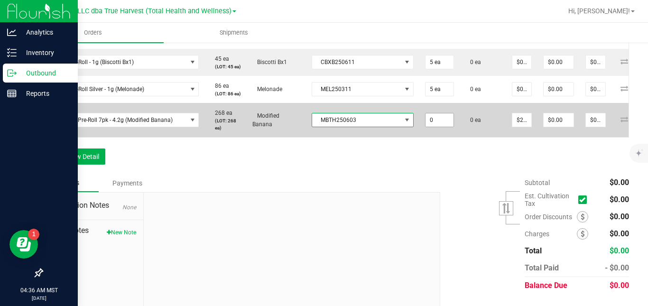
click at [426, 127] on input "0" at bounding box center [440, 119] width 28 height 13
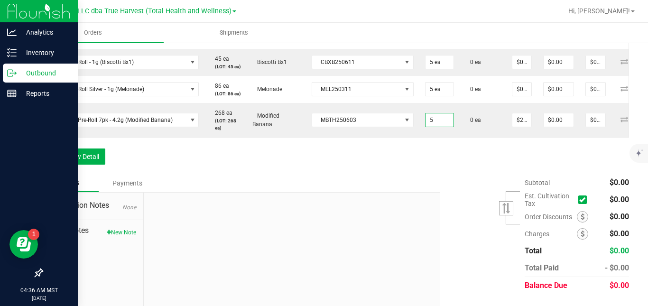
type input "5 ea"
type input "$137.50"
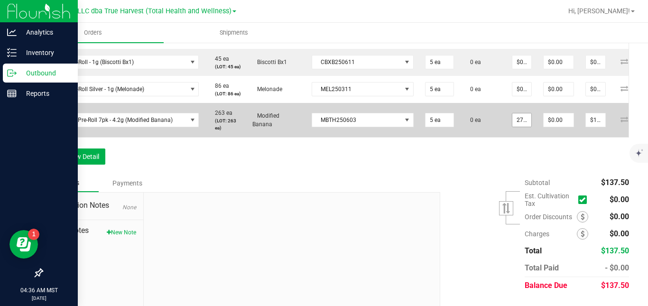
click at [521, 127] on input "27.5" at bounding box center [521, 119] width 19 height 13
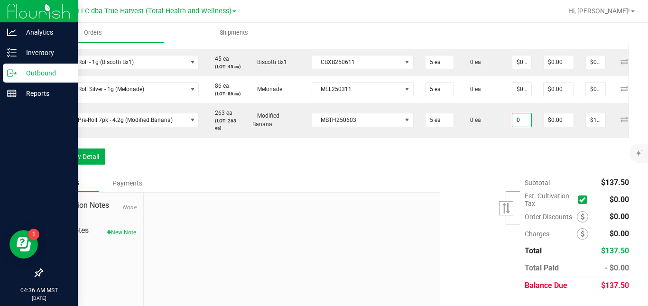
type input "$0.00000"
type input "$0.00"
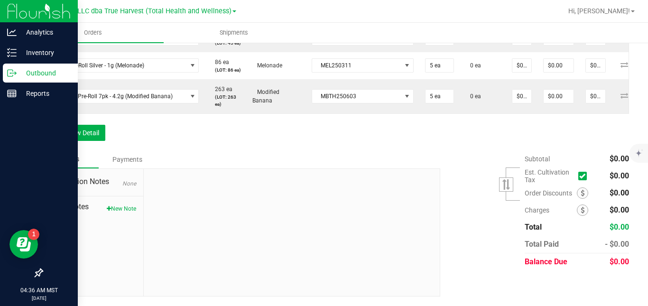
scroll to position [647, 0]
click at [129, 212] on button "New Note" at bounding box center [121, 208] width 29 height 9
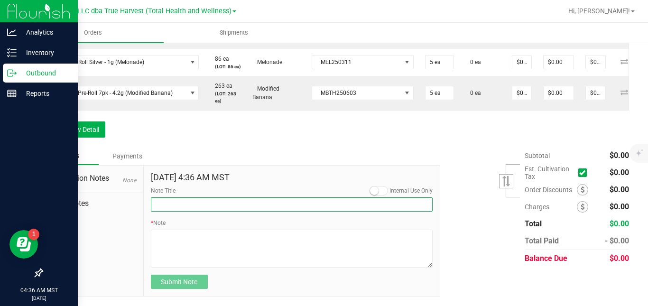
click at [171, 204] on input "Note Title" at bounding box center [292, 204] width 282 height 14
type input "S"
type input "PRE-PACK SAMPLE PACK"
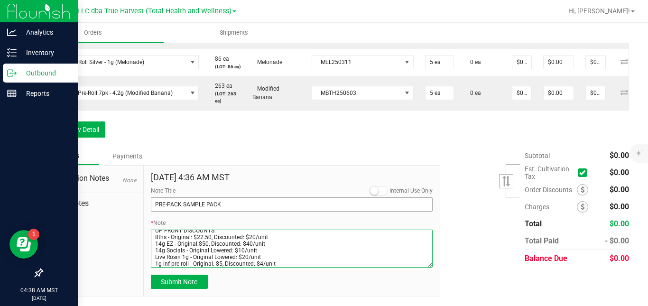
scroll to position [31, 0]
click at [219, 259] on textarea "* Note" at bounding box center [292, 249] width 282 height 38
click at [260, 260] on textarea "* Note" at bounding box center [292, 249] width 282 height 38
click at [275, 260] on textarea "* Note" at bounding box center [292, 249] width 282 height 38
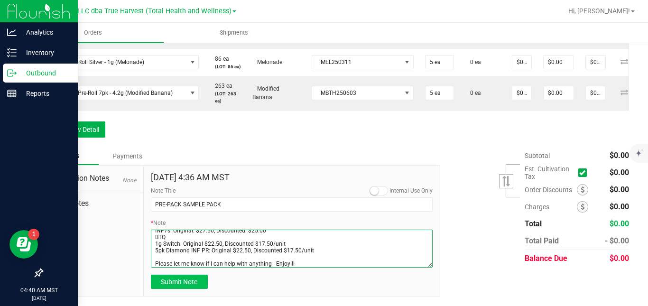
type textarea "Here are some pre-packaged products for you and your team to re-try. We have ha…"
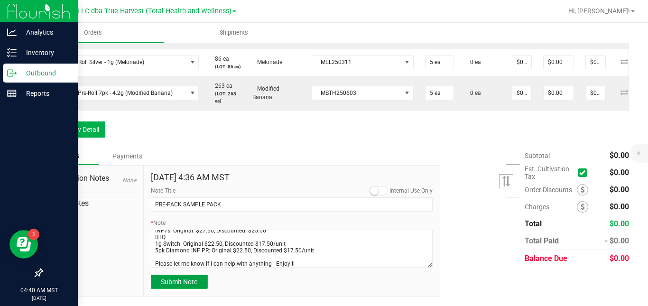
click at [192, 285] on span "Submit Note" at bounding box center [179, 282] width 37 height 8
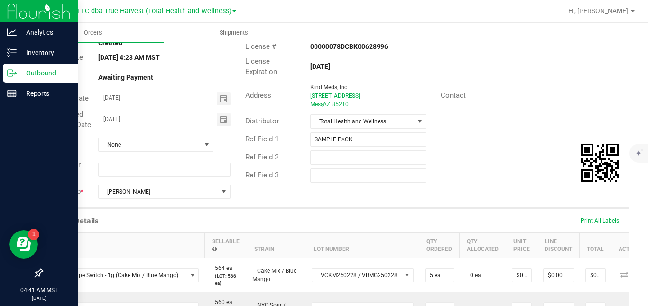
scroll to position [0, 0]
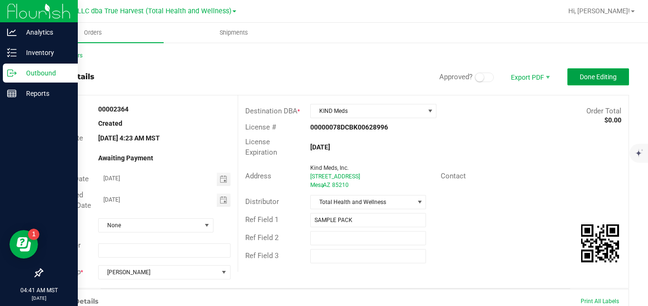
click at [591, 74] on span "Done Editing" at bounding box center [598, 77] width 37 height 8
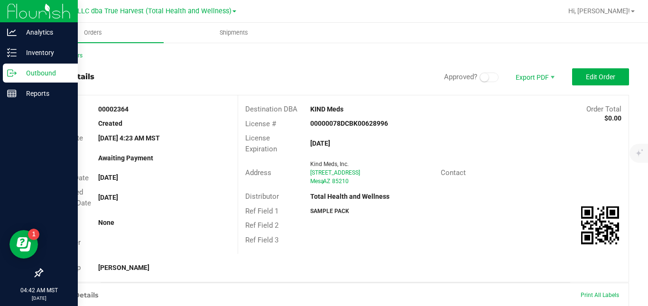
click at [13, 74] on icon at bounding box center [11, 72] width 9 height 9
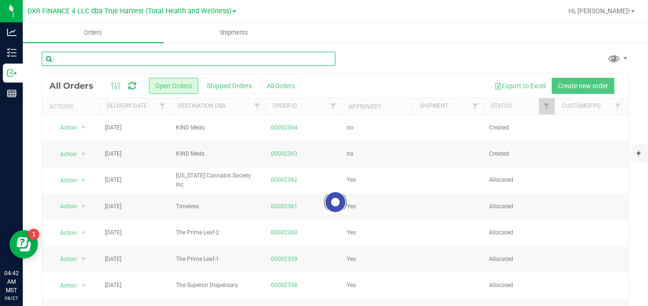
click at [148, 61] on input "text" at bounding box center [189, 59] width 294 height 14
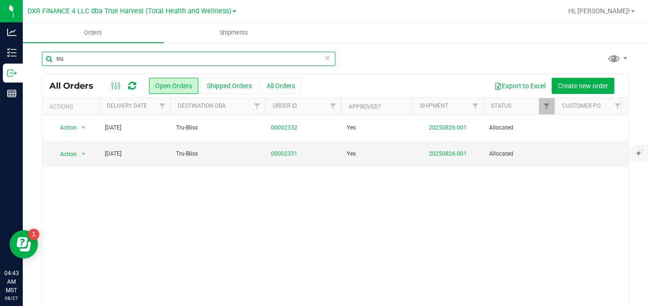
type input "tru"
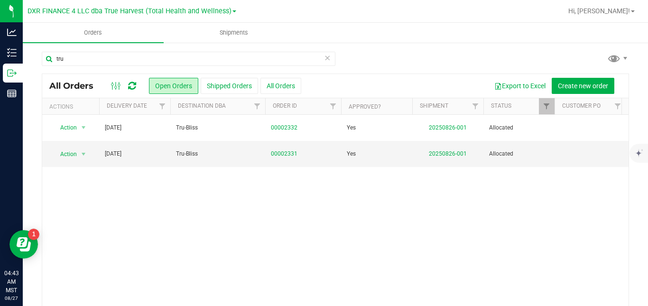
click at [324, 58] on icon at bounding box center [327, 57] width 7 height 11
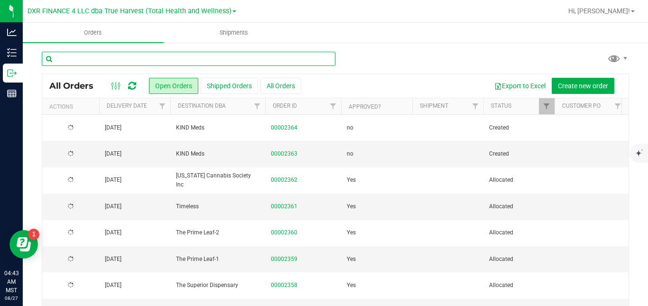
click at [305, 58] on input "text" at bounding box center [189, 59] width 294 height 14
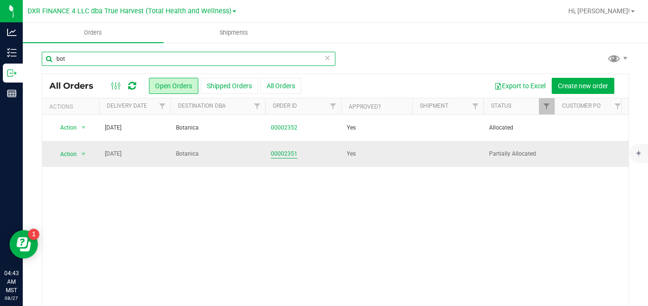
type input "bot"
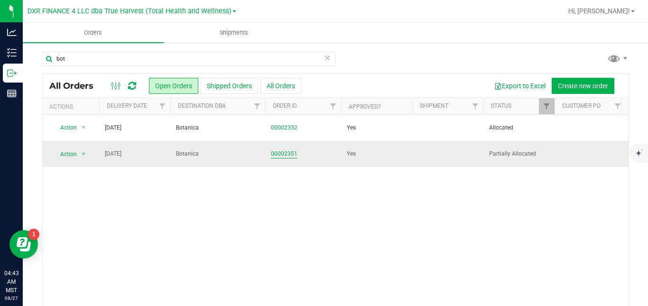
click at [291, 153] on link "00002351" at bounding box center [284, 153] width 27 height 9
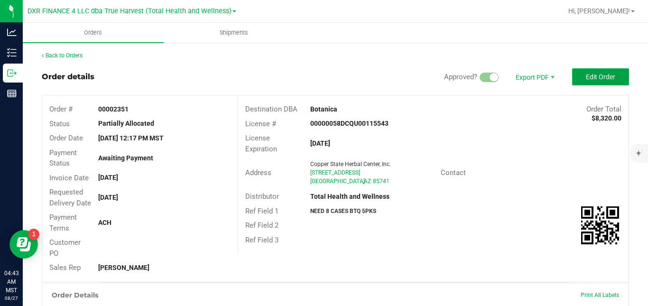
click at [597, 74] on span "Edit Order" at bounding box center [600, 77] width 29 height 8
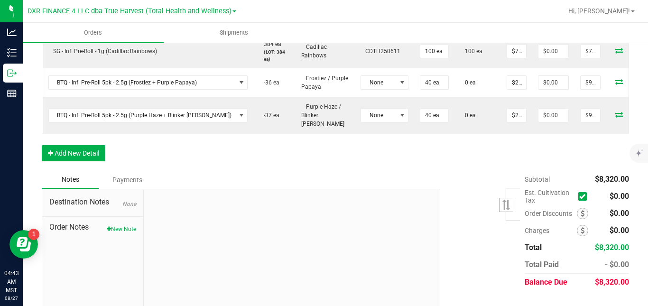
scroll to position [449, 0]
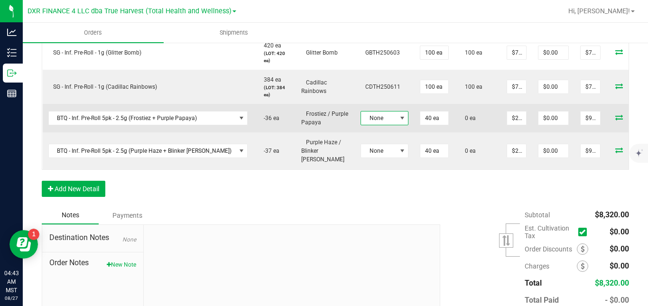
click at [399, 122] on span at bounding box center [403, 118] width 8 height 8
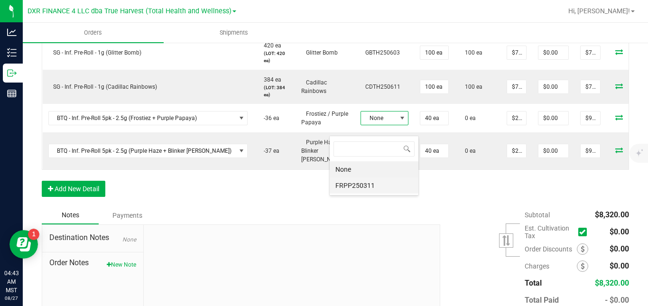
click at [369, 189] on li "FRPP250311" at bounding box center [374, 185] width 89 height 16
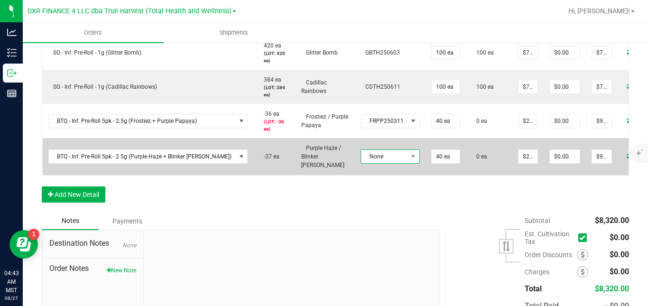
click at [371, 158] on span "None" at bounding box center [384, 156] width 46 height 13
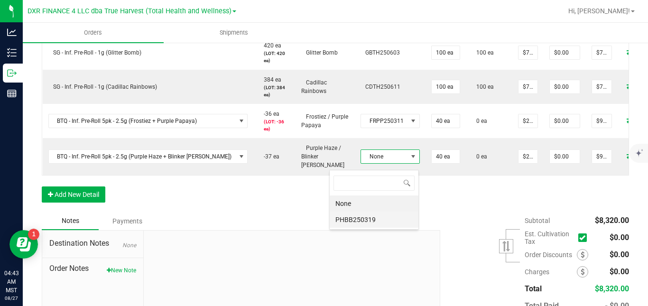
click at [370, 214] on li "PHBB250319" at bounding box center [374, 220] width 89 height 16
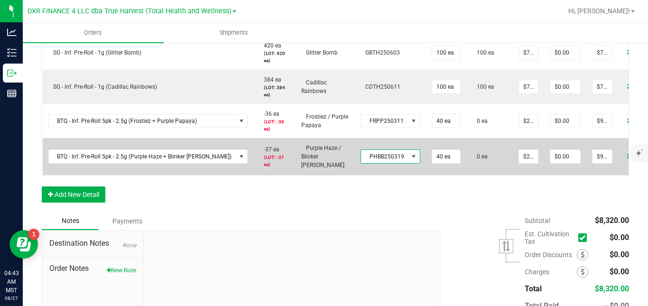
click at [372, 163] on span "PHBB250319" at bounding box center [384, 156] width 47 height 13
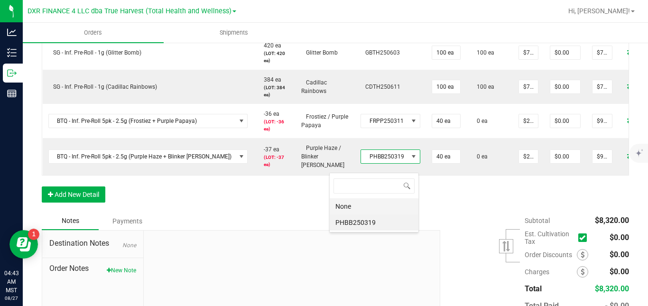
click at [370, 204] on li "None" at bounding box center [374, 206] width 89 height 16
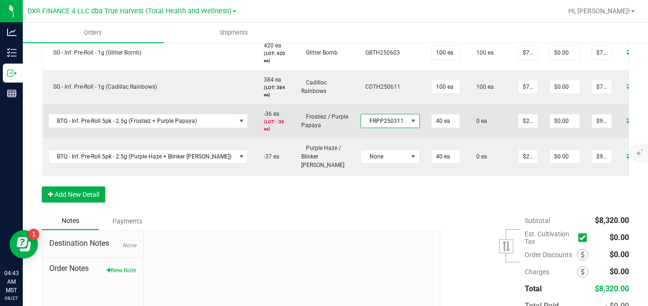
click at [371, 128] on span "FRPP250311" at bounding box center [384, 120] width 46 height 13
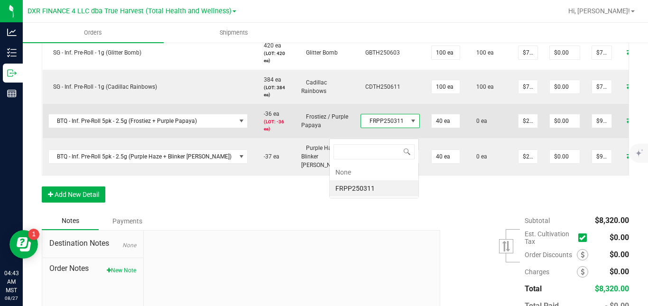
scroll to position [14, 58]
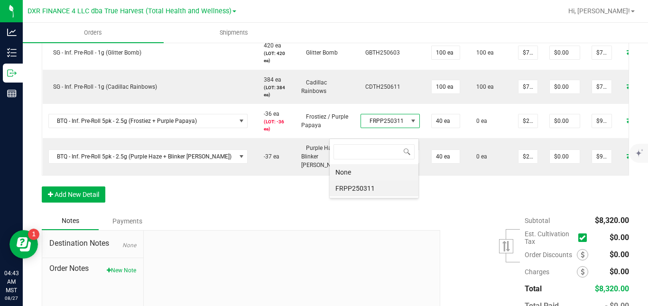
click at [358, 176] on li "None" at bounding box center [374, 172] width 89 height 16
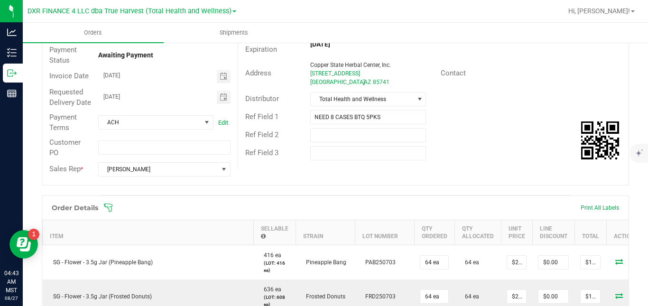
scroll to position [0, 0]
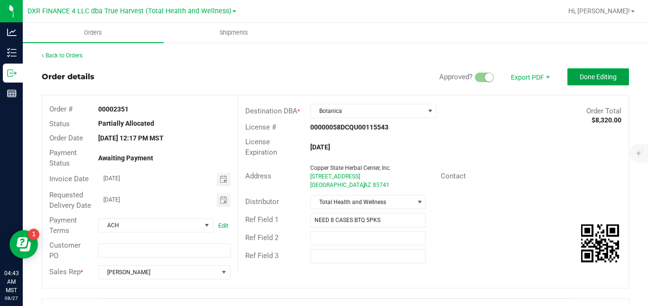
click at [587, 76] on span "Done Editing" at bounding box center [598, 77] width 37 height 8
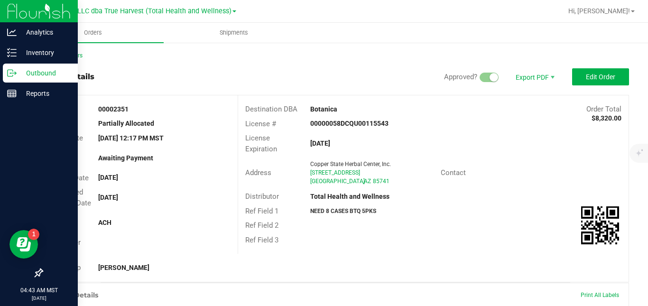
click at [15, 76] on icon at bounding box center [11, 72] width 9 height 9
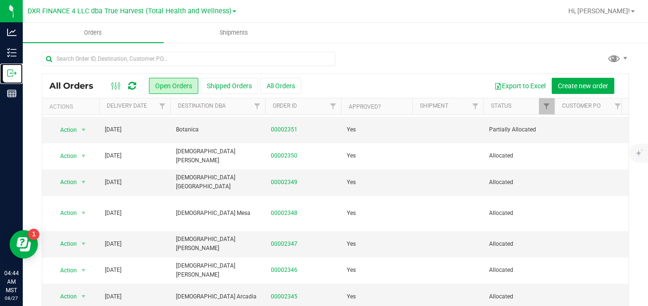
scroll to position [34, 0]
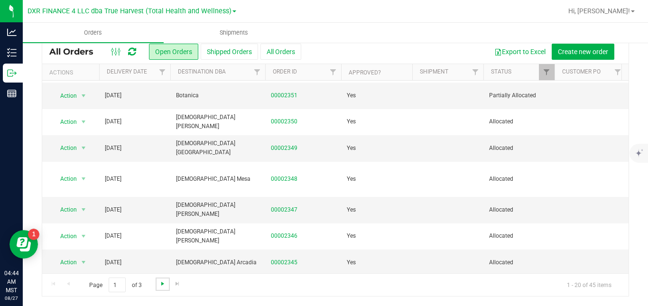
click at [160, 282] on span "Go to the next page" at bounding box center [163, 284] width 8 height 8
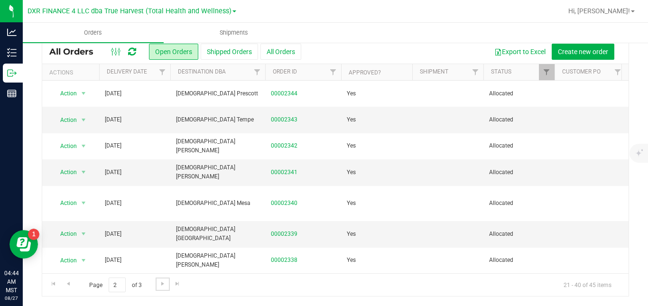
scroll to position [162, 0]
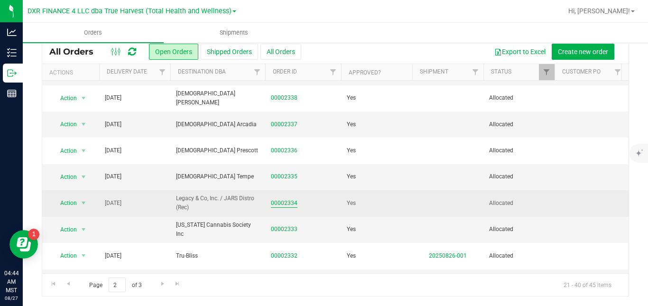
click at [294, 199] on link "00002334" at bounding box center [284, 203] width 27 height 9
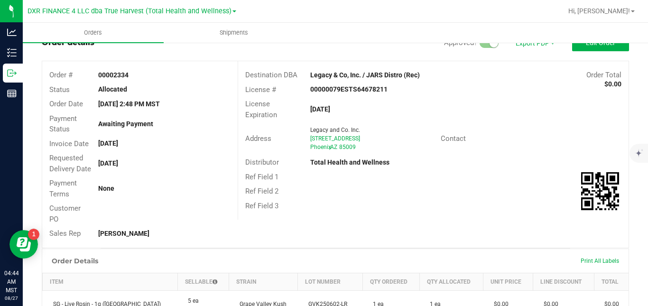
scroll to position [249, 0]
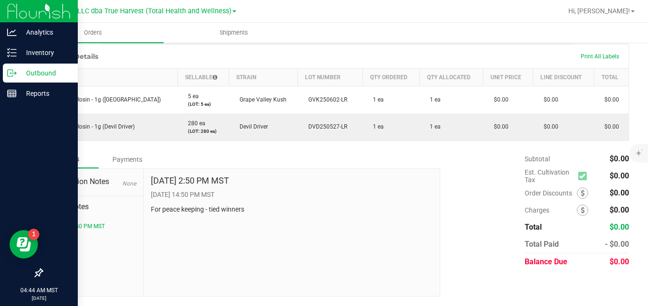
click at [32, 70] on p "Outbound" at bounding box center [45, 72] width 57 height 11
